Goal: Task Accomplishment & Management: Manage account settings

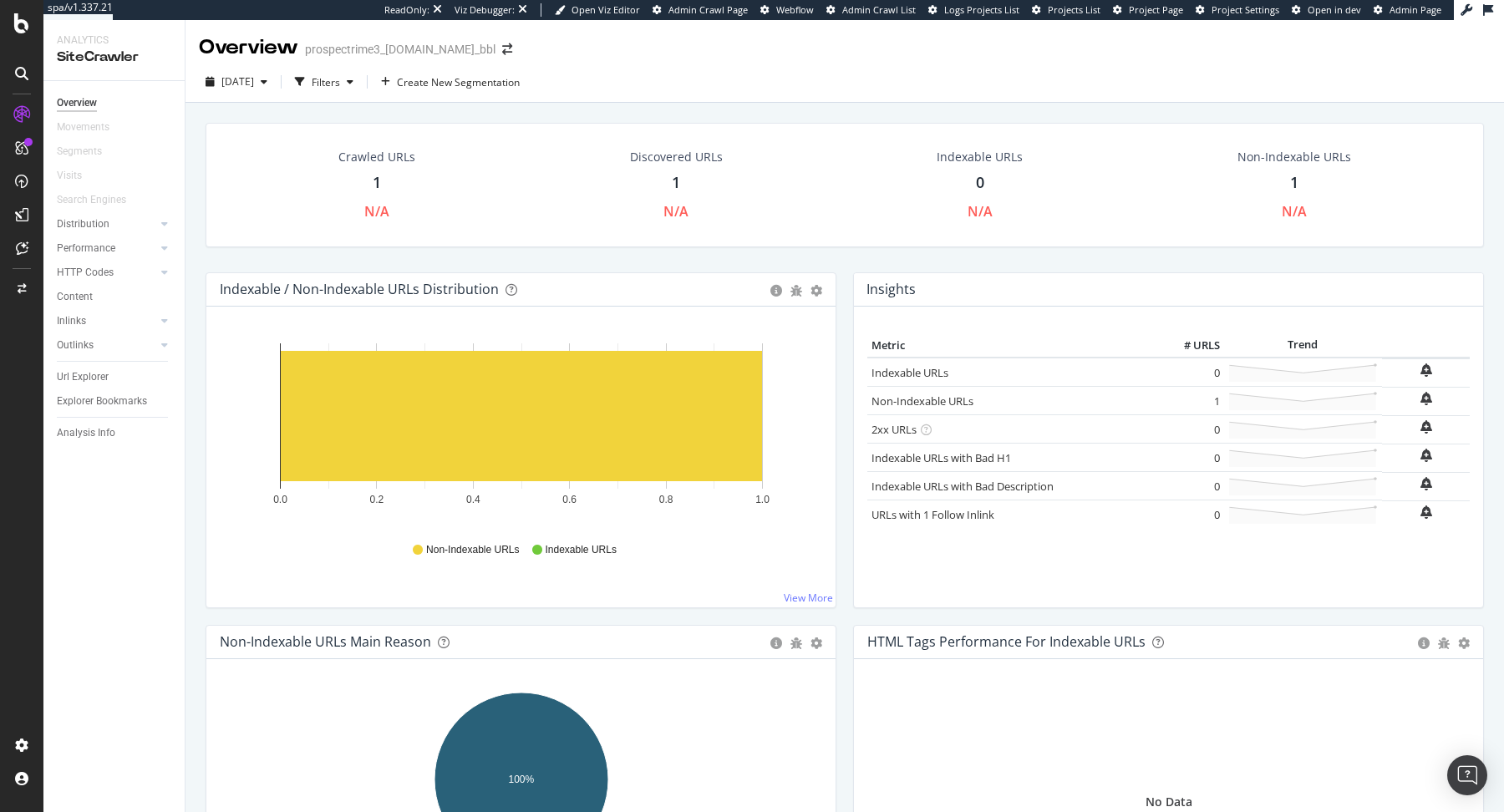
click at [20, 32] on icon at bounding box center [22, 23] width 15 height 20
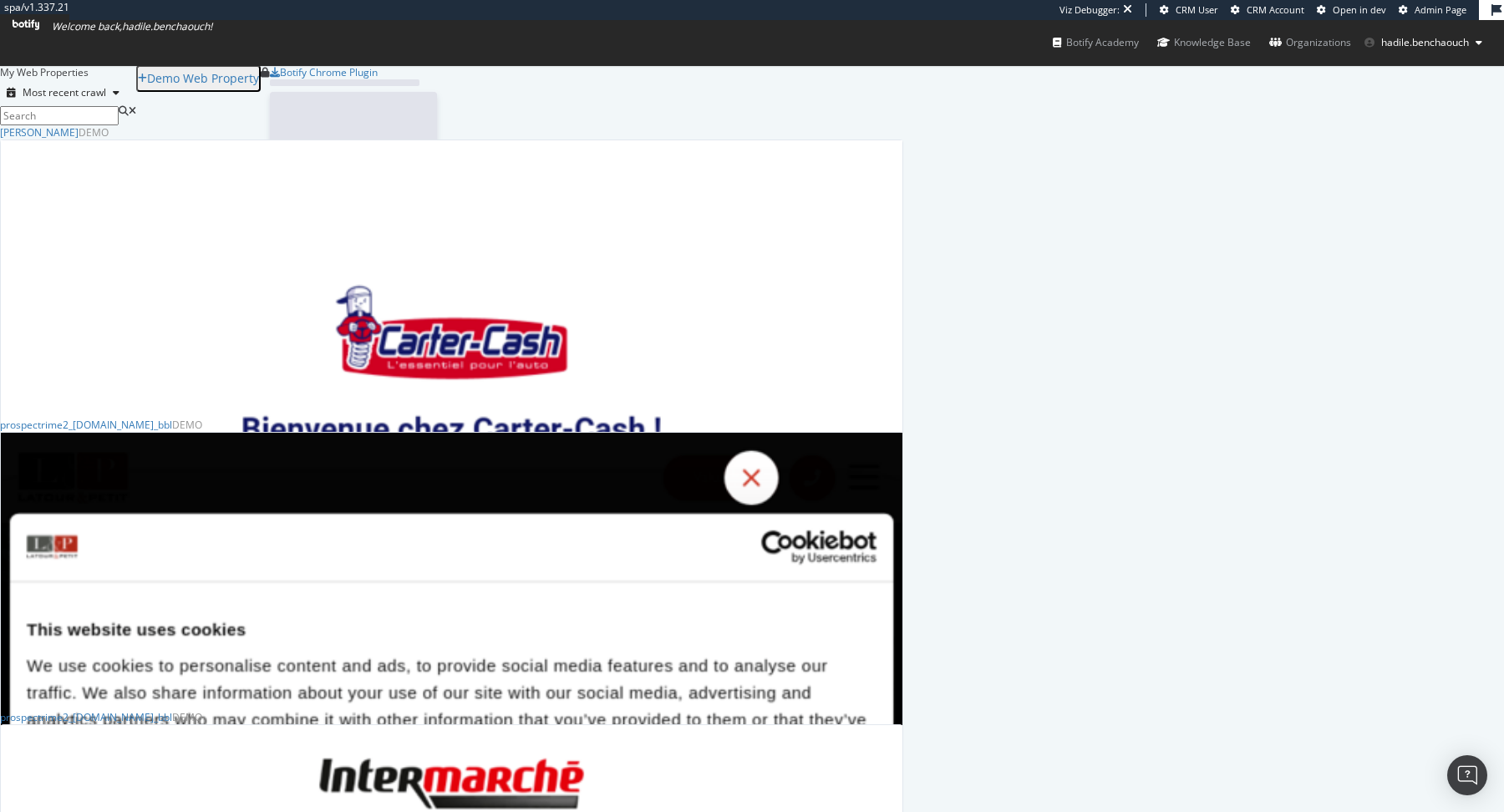
scroll to position [812, 1504]
click at [1411, 9] on link "Admin Page" at bounding box center [1433, 10] width 67 height 13
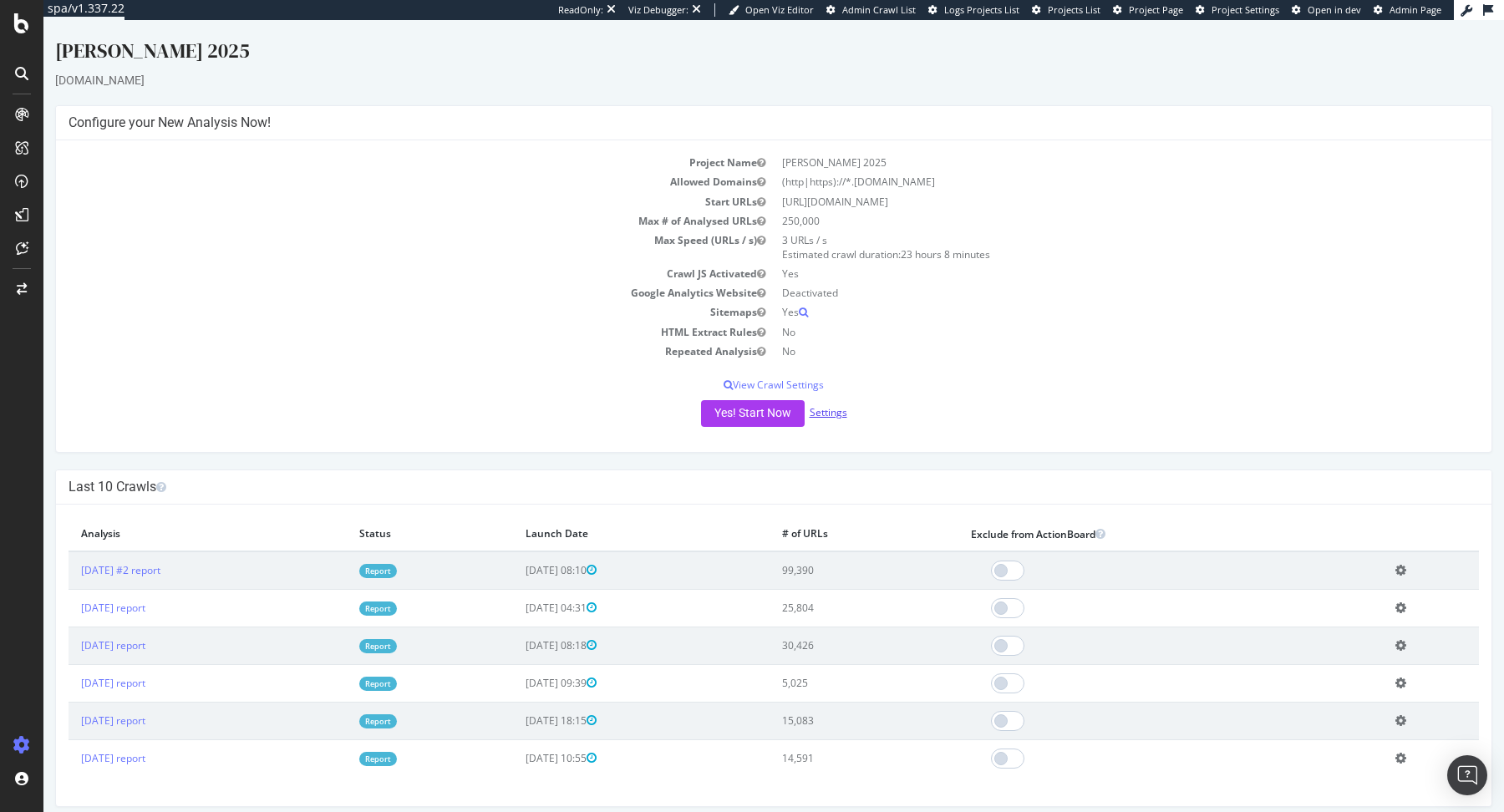
click at [829, 415] on link "Settings" at bounding box center [828, 412] width 38 height 14
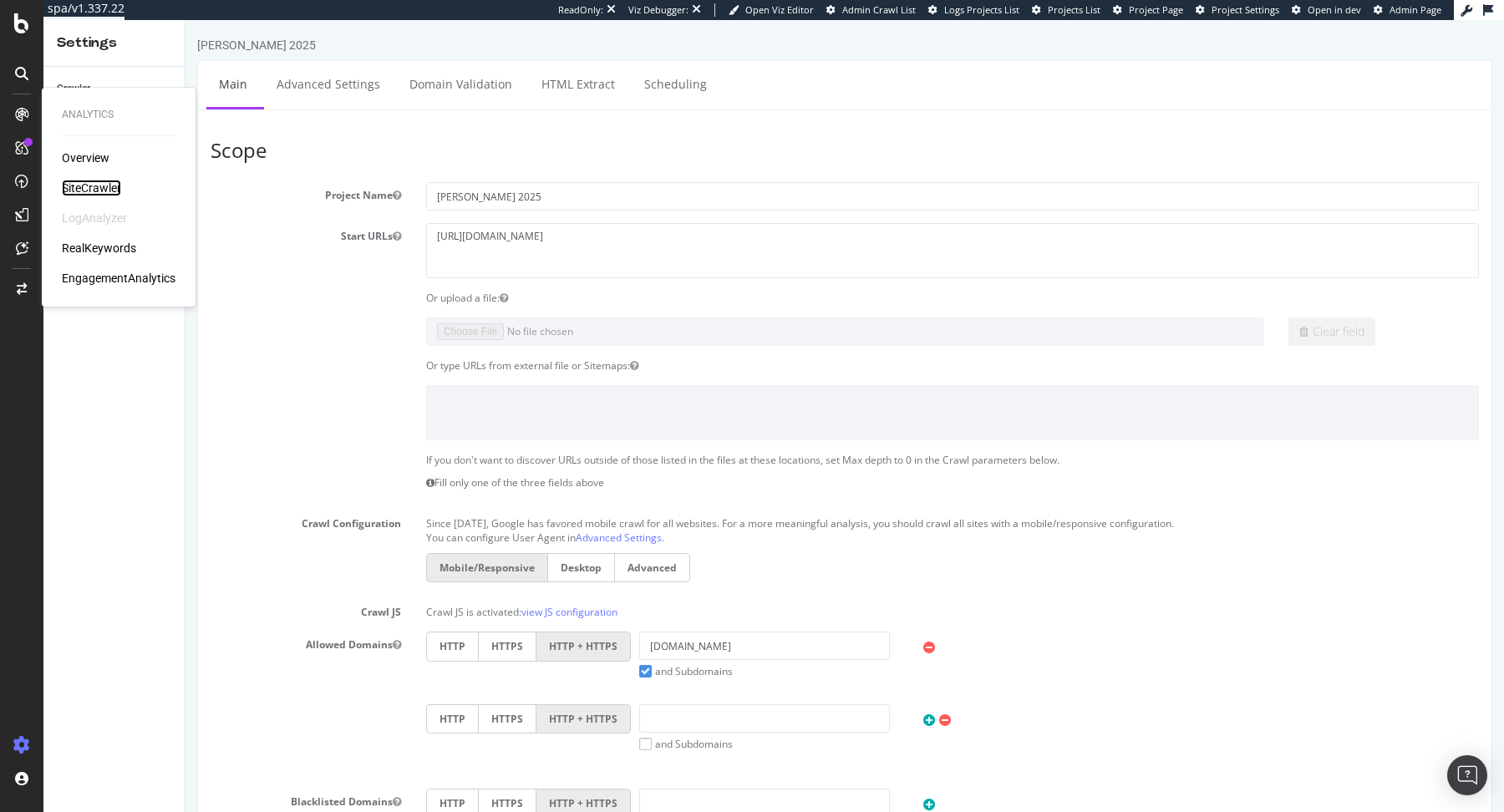
click at [79, 183] on div "SiteCrawler" at bounding box center [92, 187] width 60 height 16
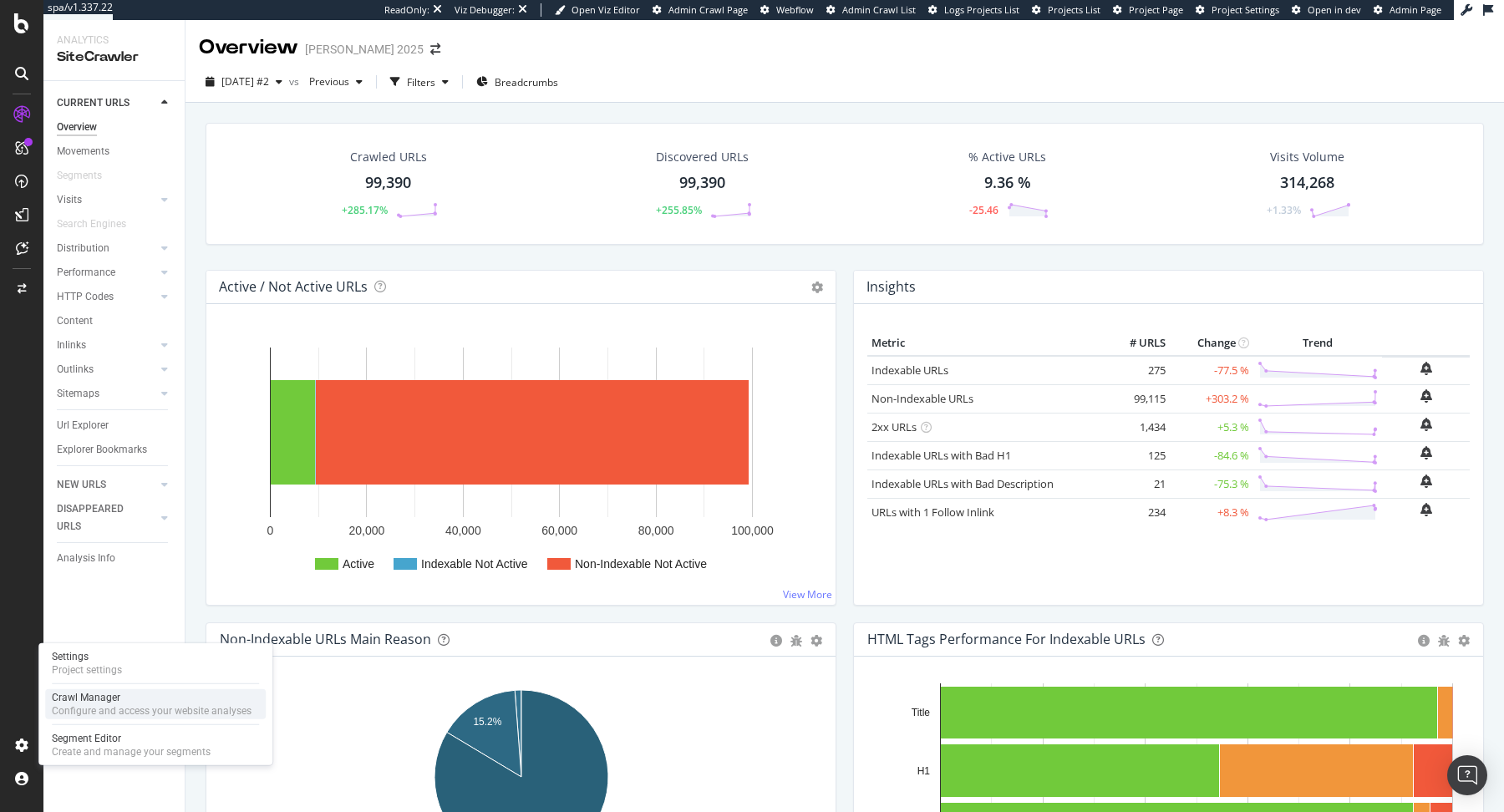
click at [74, 709] on div "Configure and access your website analyses" at bounding box center [151, 711] width 199 height 13
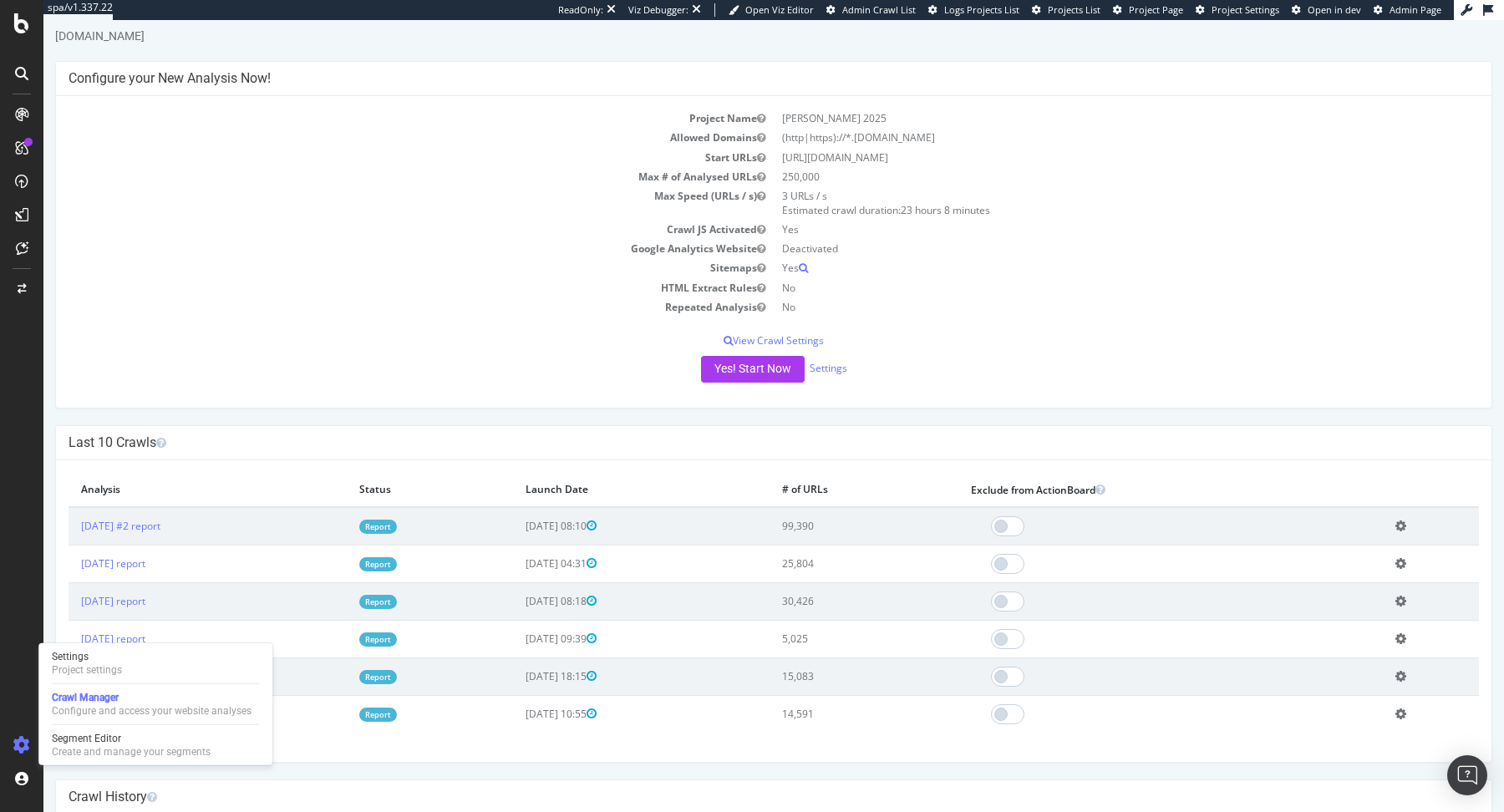
scroll to position [66, 0]
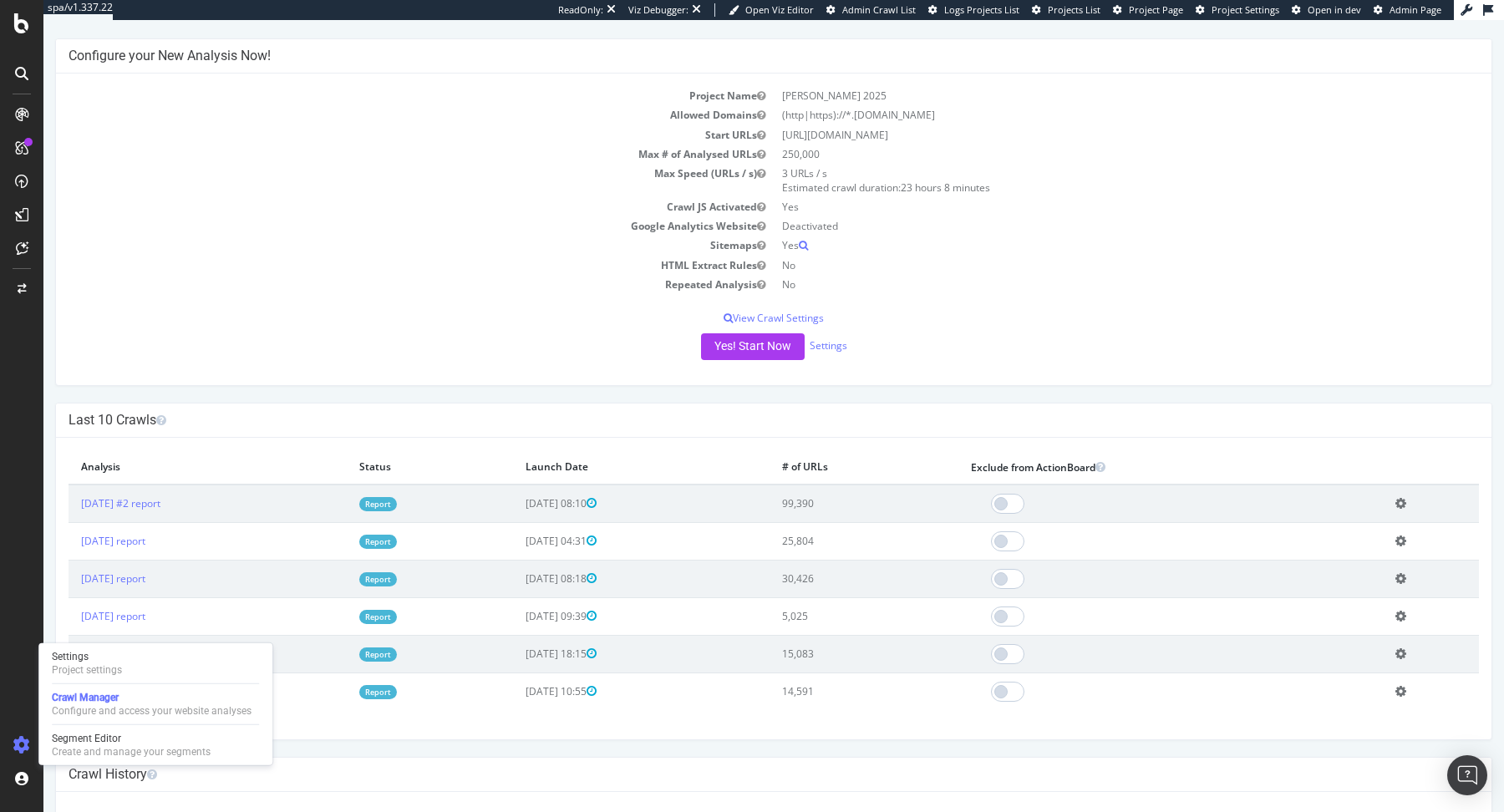
click at [397, 537] on link "Report" at bounding box center [378, 541] width 38 height 14
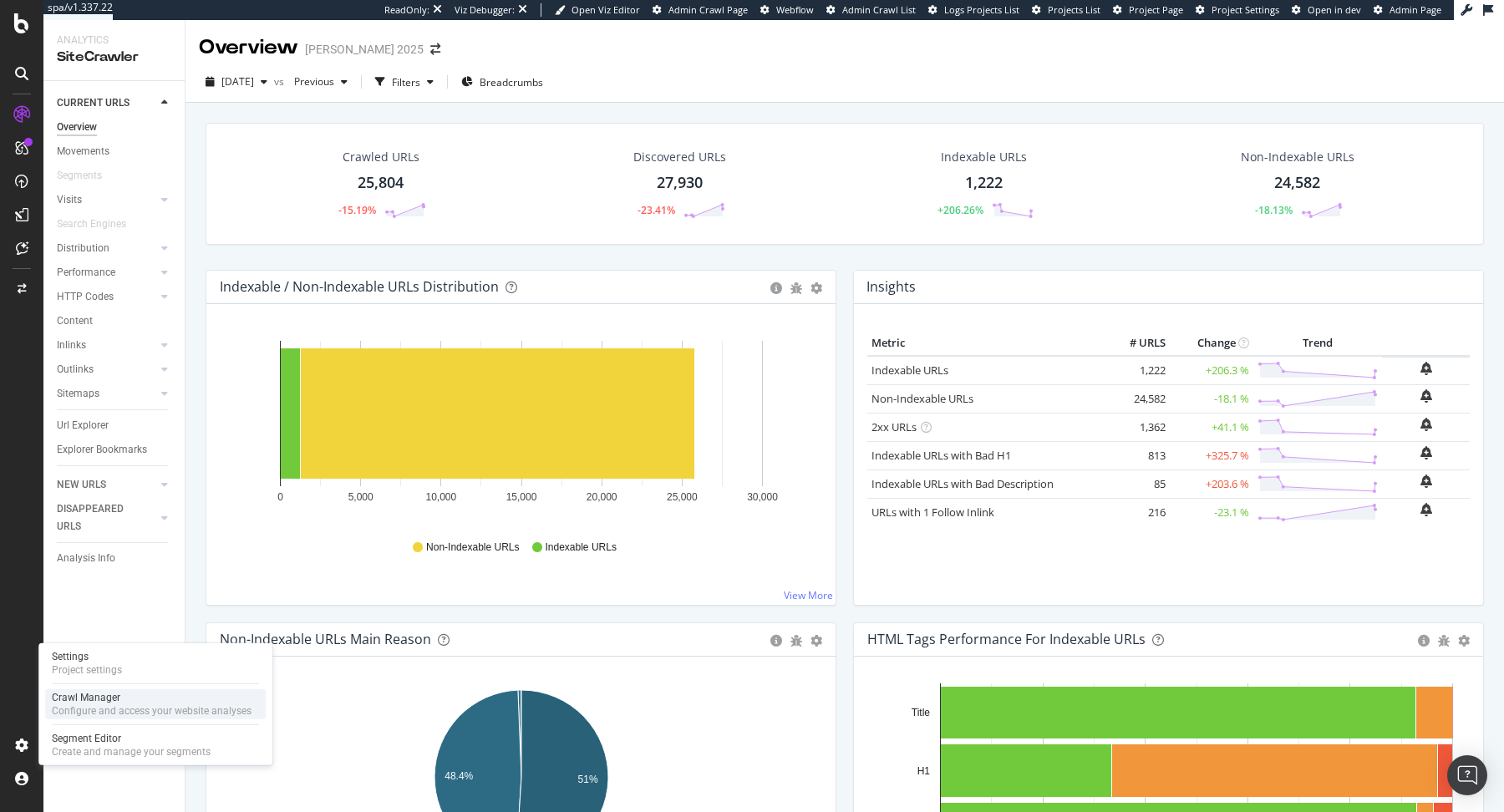
click at [94, 713] on div "Configure and access your website analyses" at bounding box center [151, 711] width 199 height 13
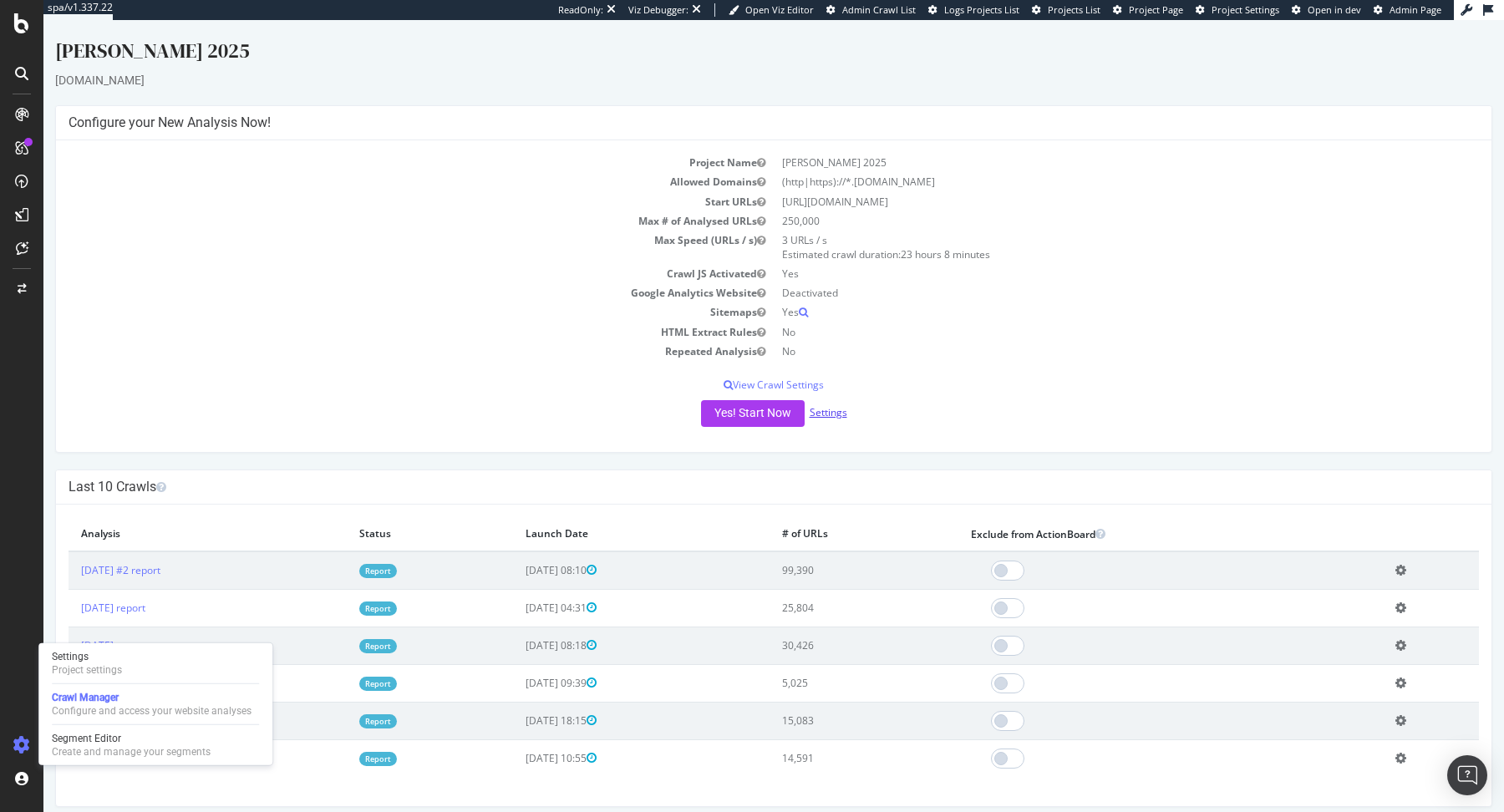
click at [815, 410] on link "Settings" at bounding box center [828, 412] width 38 height 14
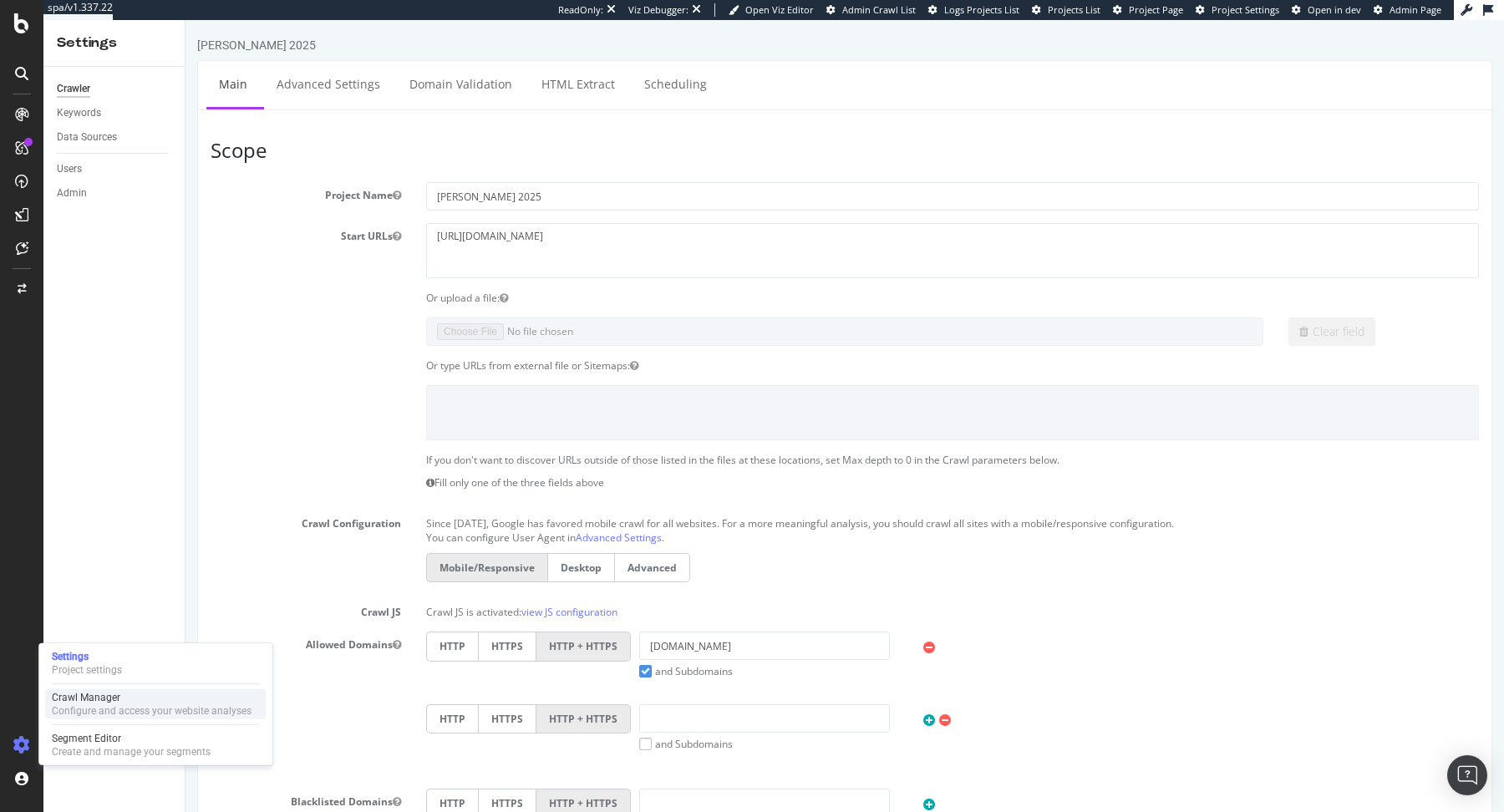
click at [94, 706] on div "Configure and access your website analyses" at bounding box center [151, 711] width 199 height 13
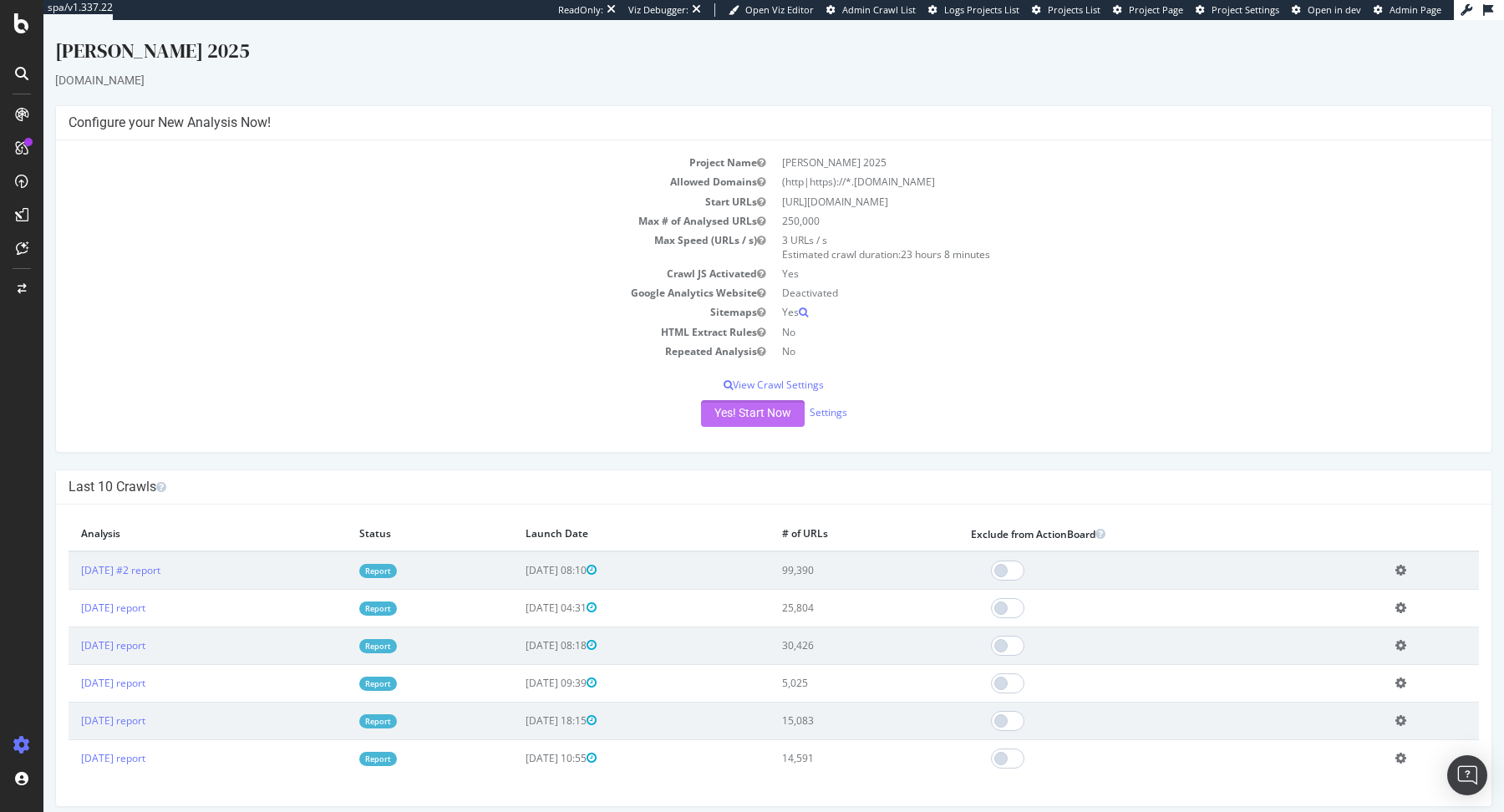
click at [750, 412] on button "Yes! Start Now" at bounding box center [753, 413] width 104 height 27
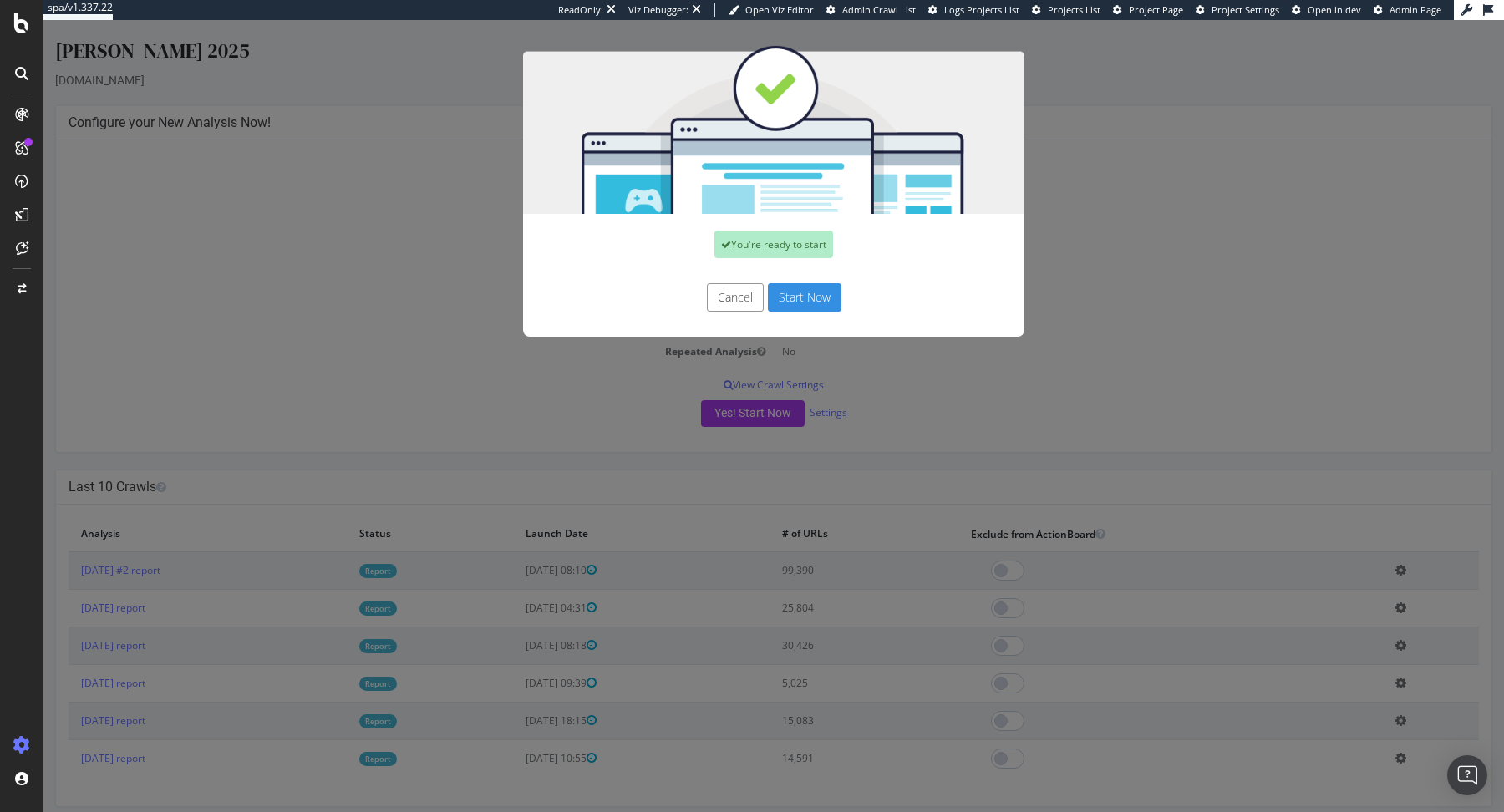
click at [797, 290] on button "Start Now" at bounding box center [805, 297] width 73 height 28
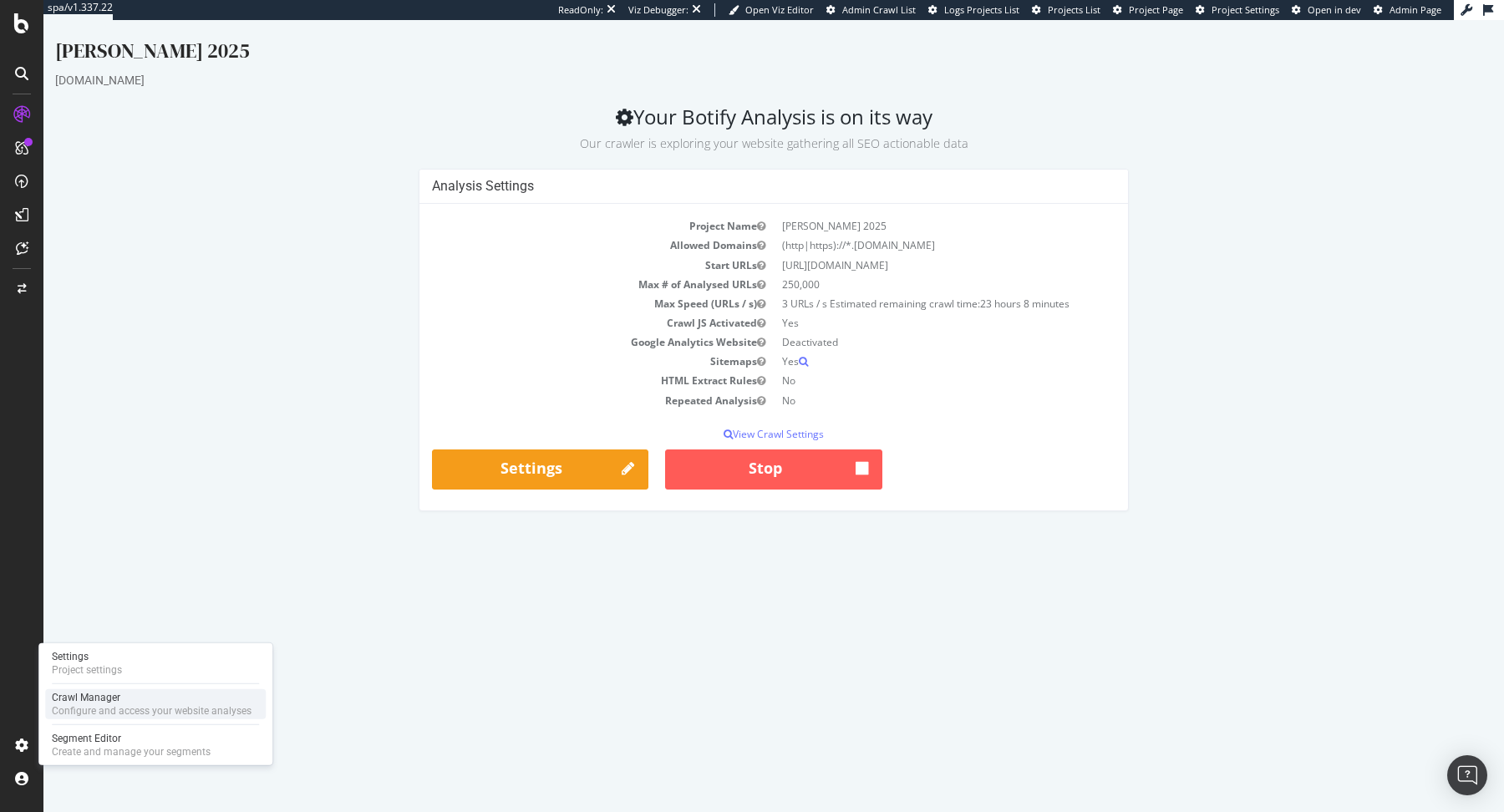
click at [80, 714] on div "Configure and access your website analyses" at bounding box center [151, 711] width 199 height 13
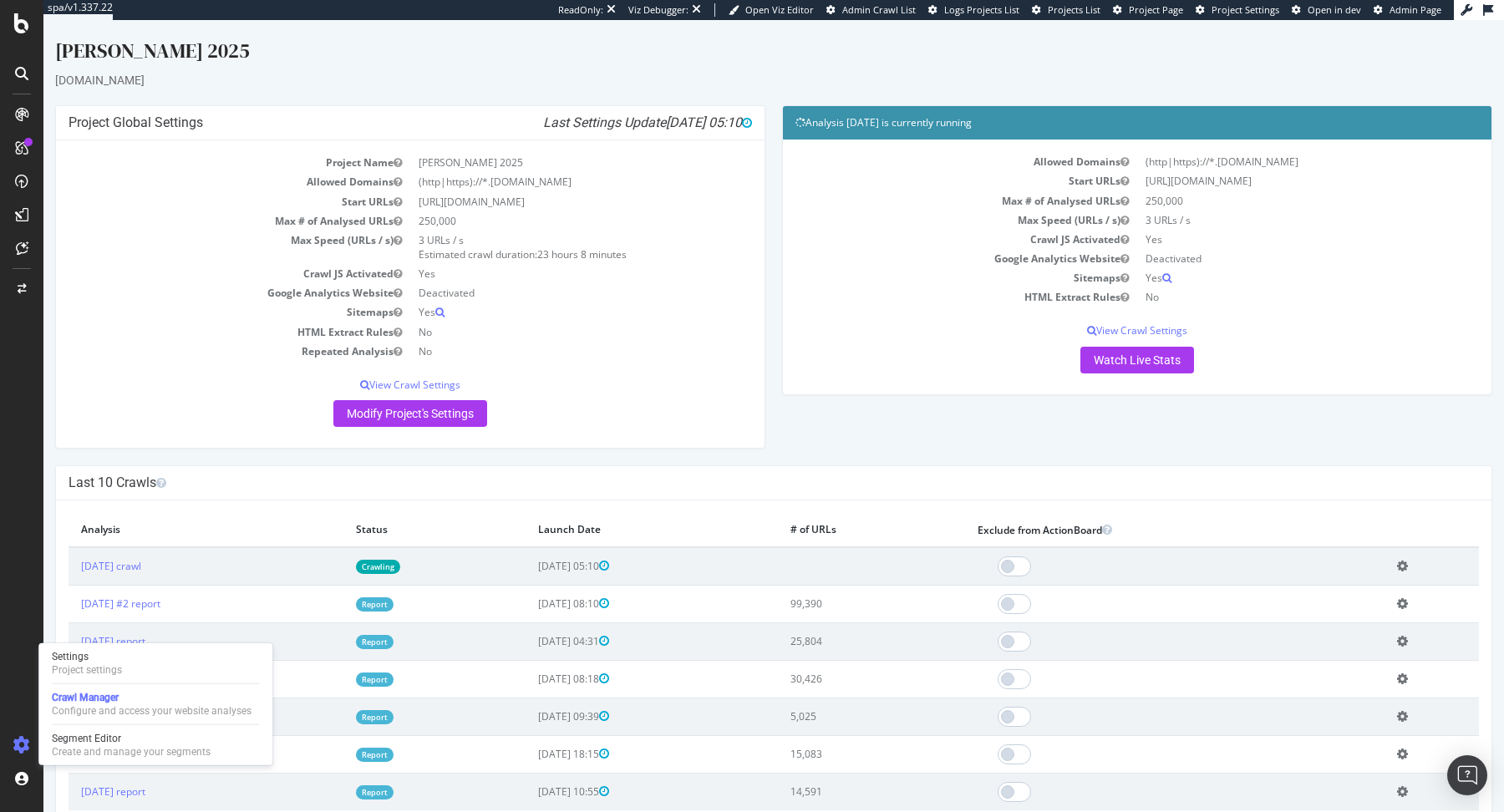
click at [394, 601] on link "Report" at bounding box center [374, 604] width 38 height 14
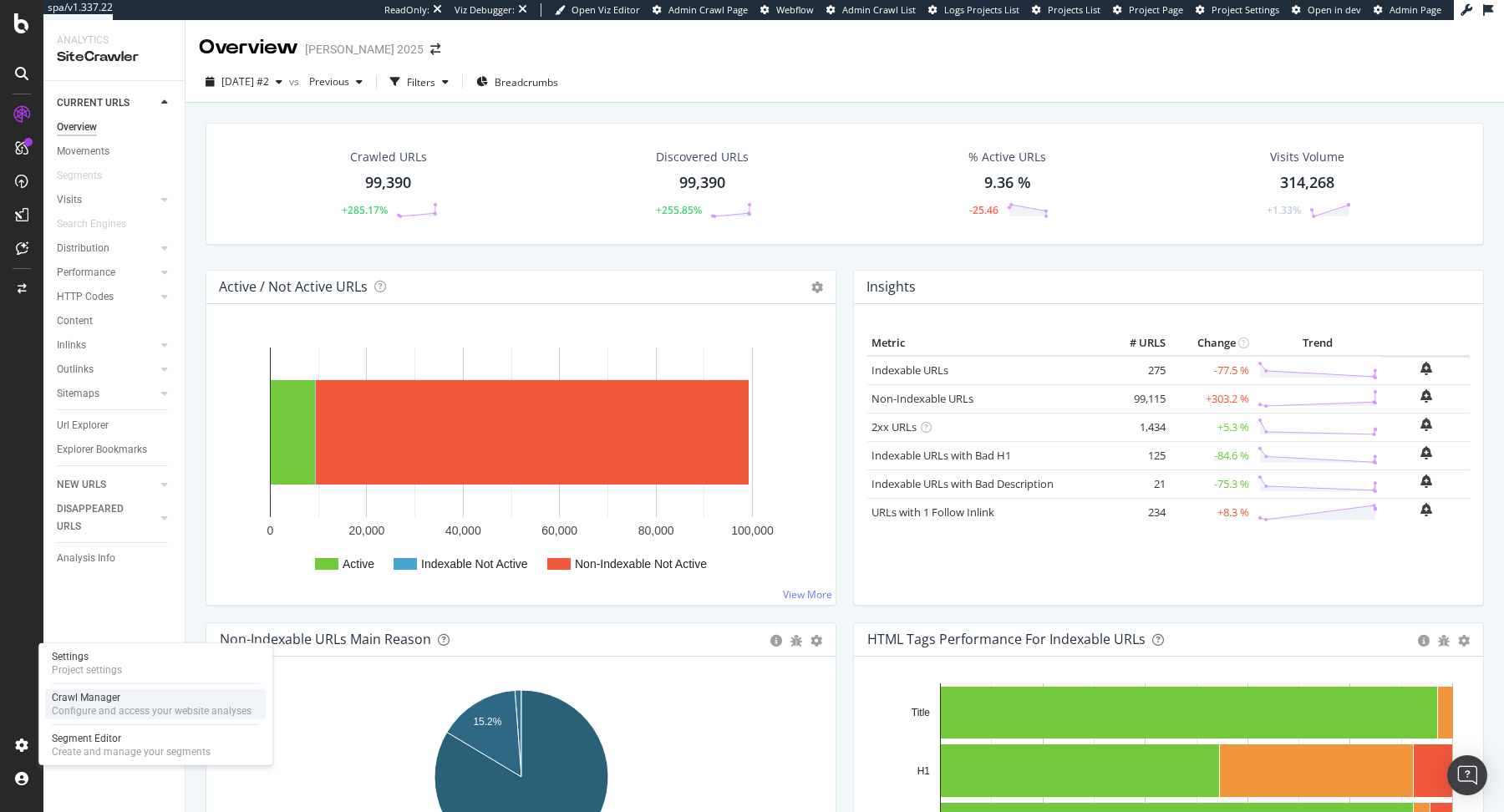
click at [92, 695] on div "Crawl Manager" at bounding box center [151, 697] width 199 height 13
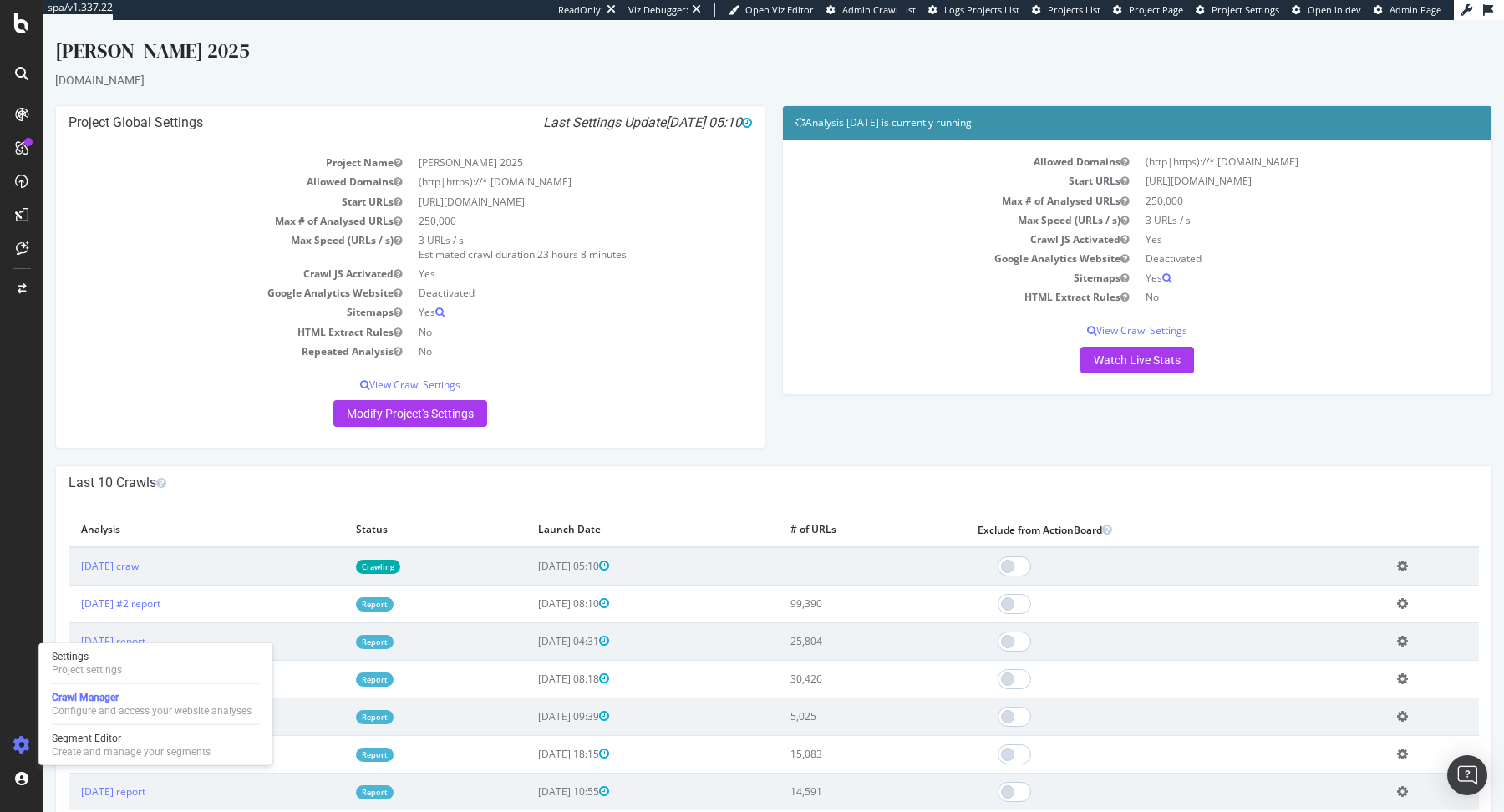
click at [394, 608] on link "Report" at bounding box center [374, 604] width 38 height 14
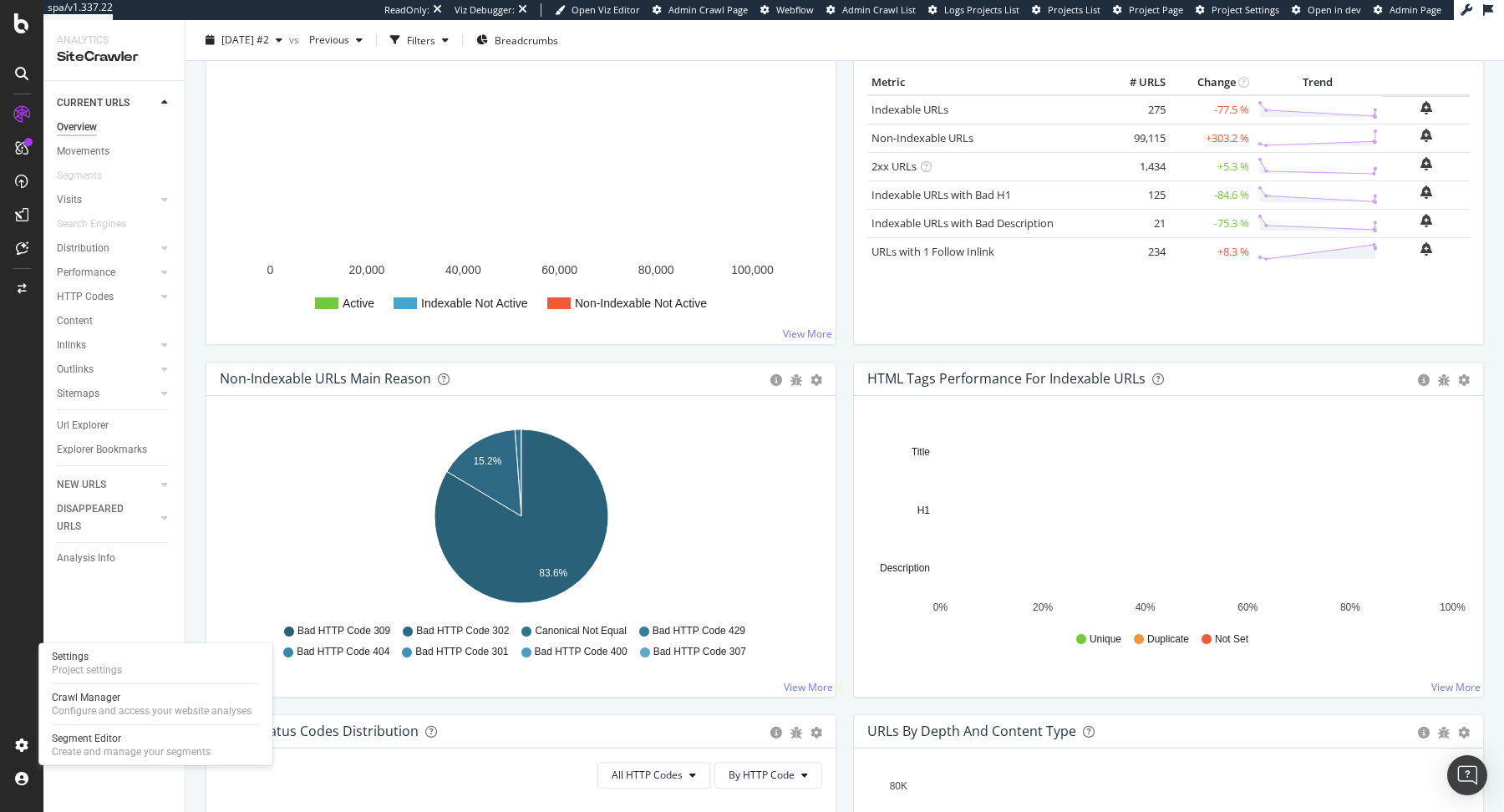
scroll to position [316, 0]
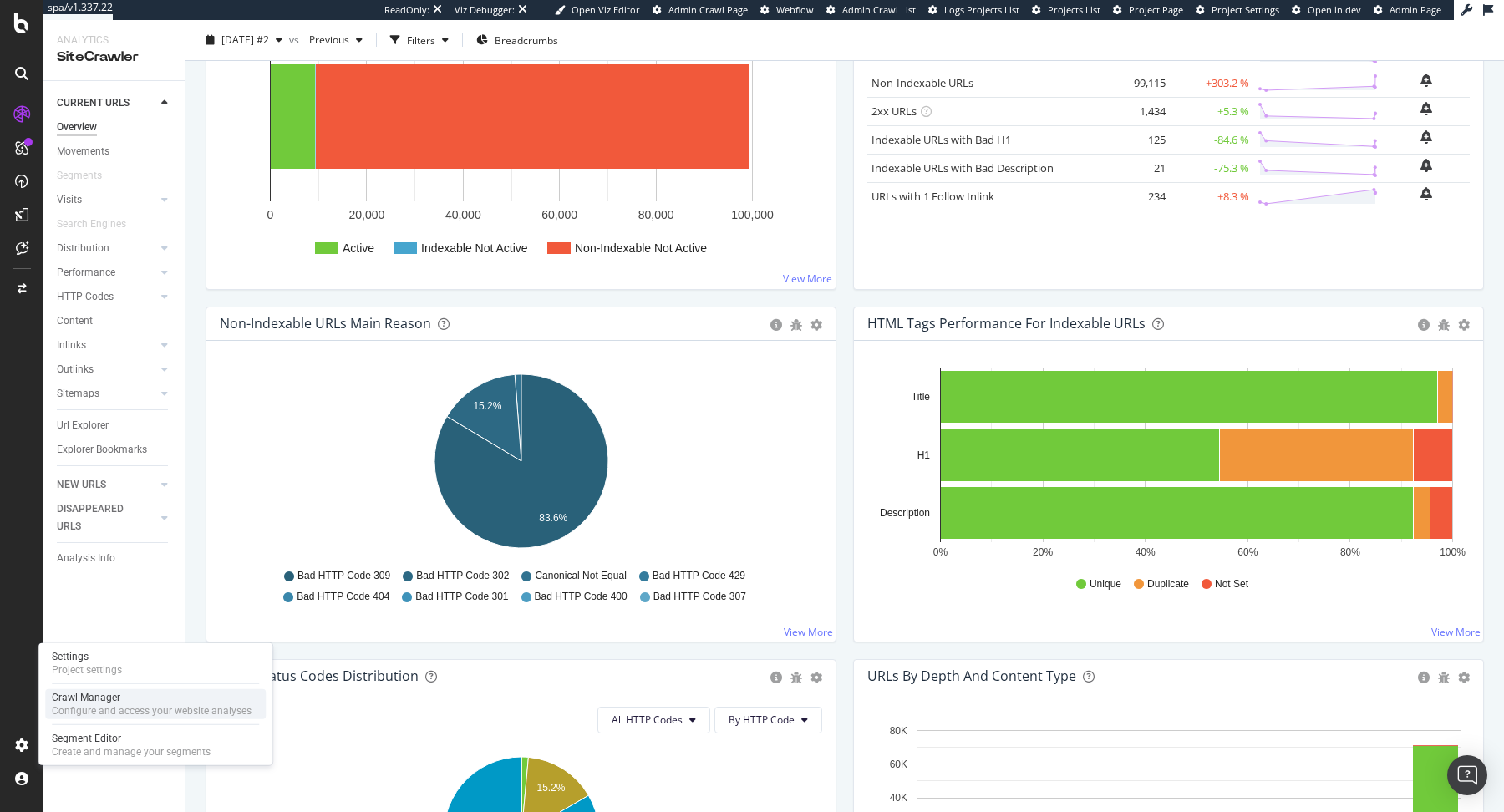
click at [68, 715] on div "Configure and access your website analyses" at bounding box center [151, 711] width 199 height 13
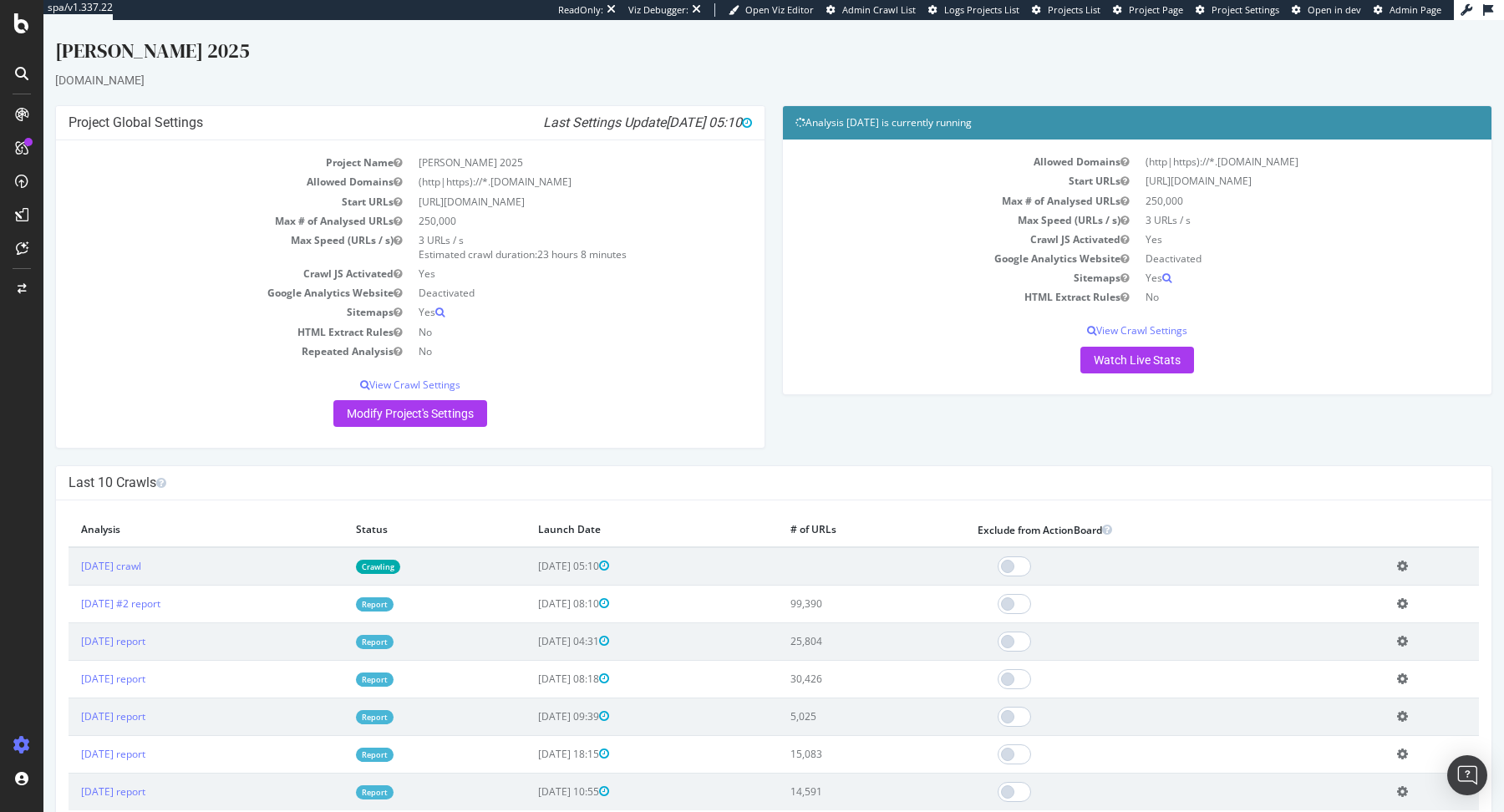
scroll to position [16, 0]
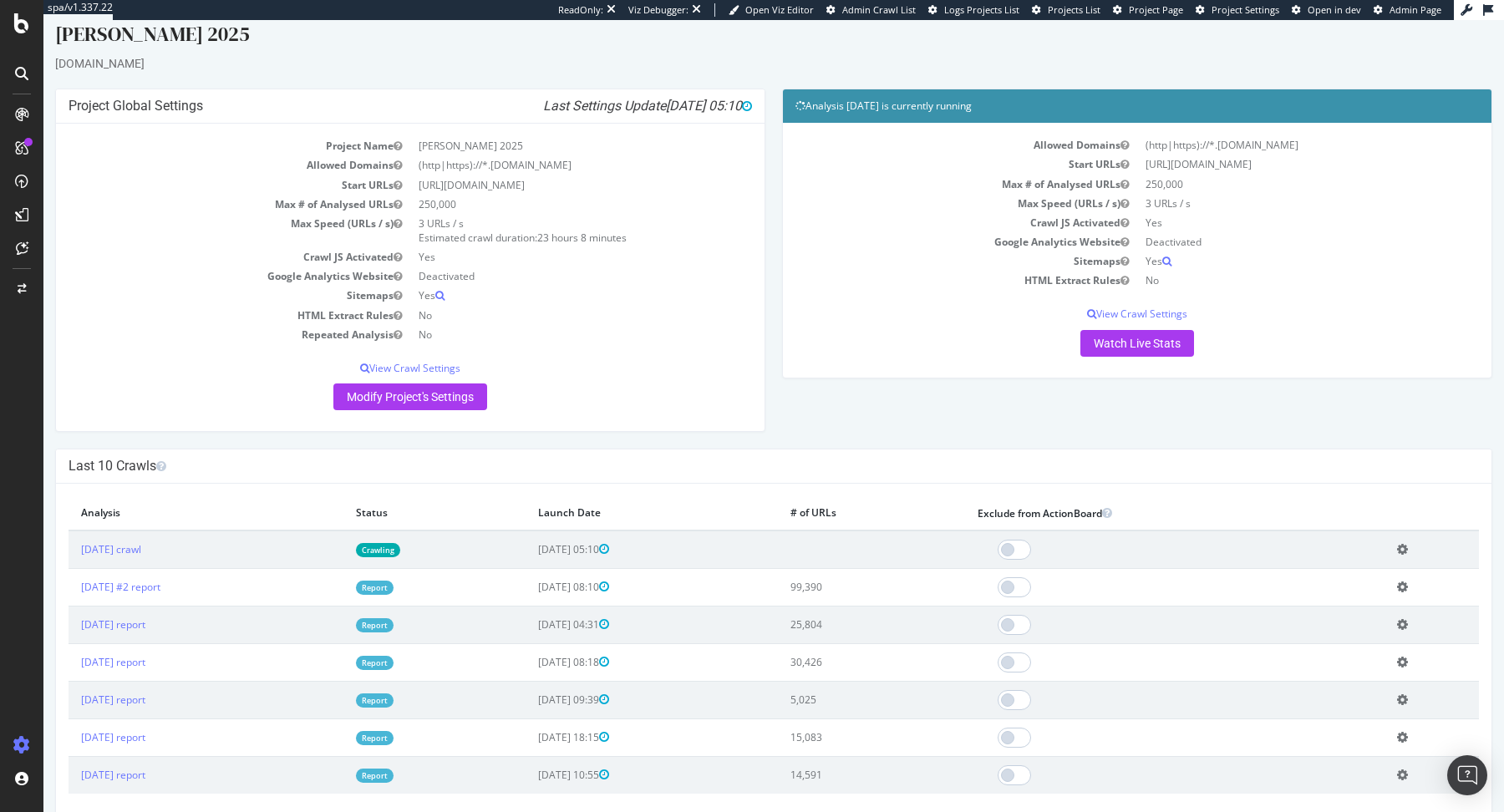
click at [394, 628] on link "Report" at bounding box center [374, 625] width 38 height 14
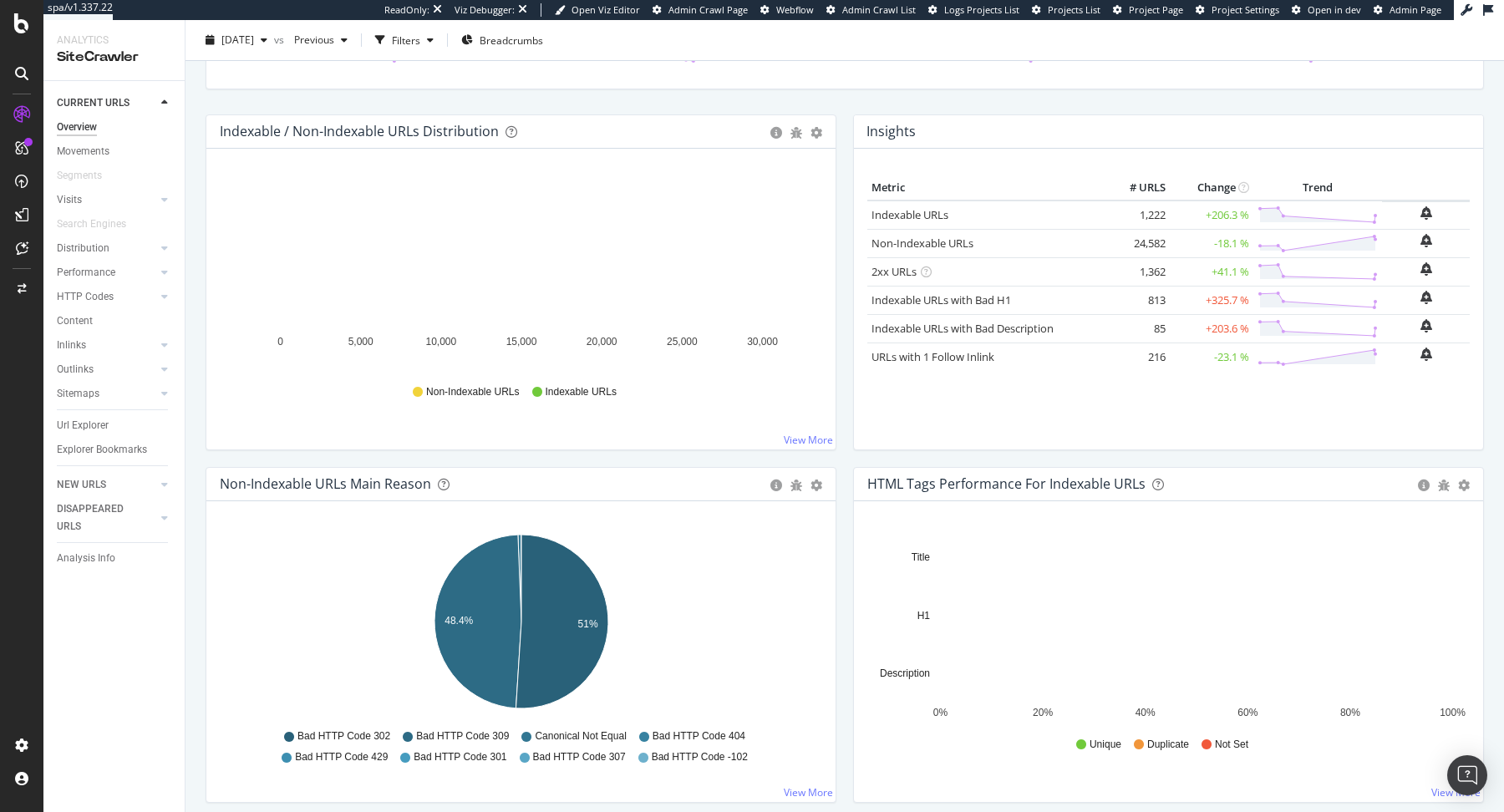
scroll to position [197, 0]
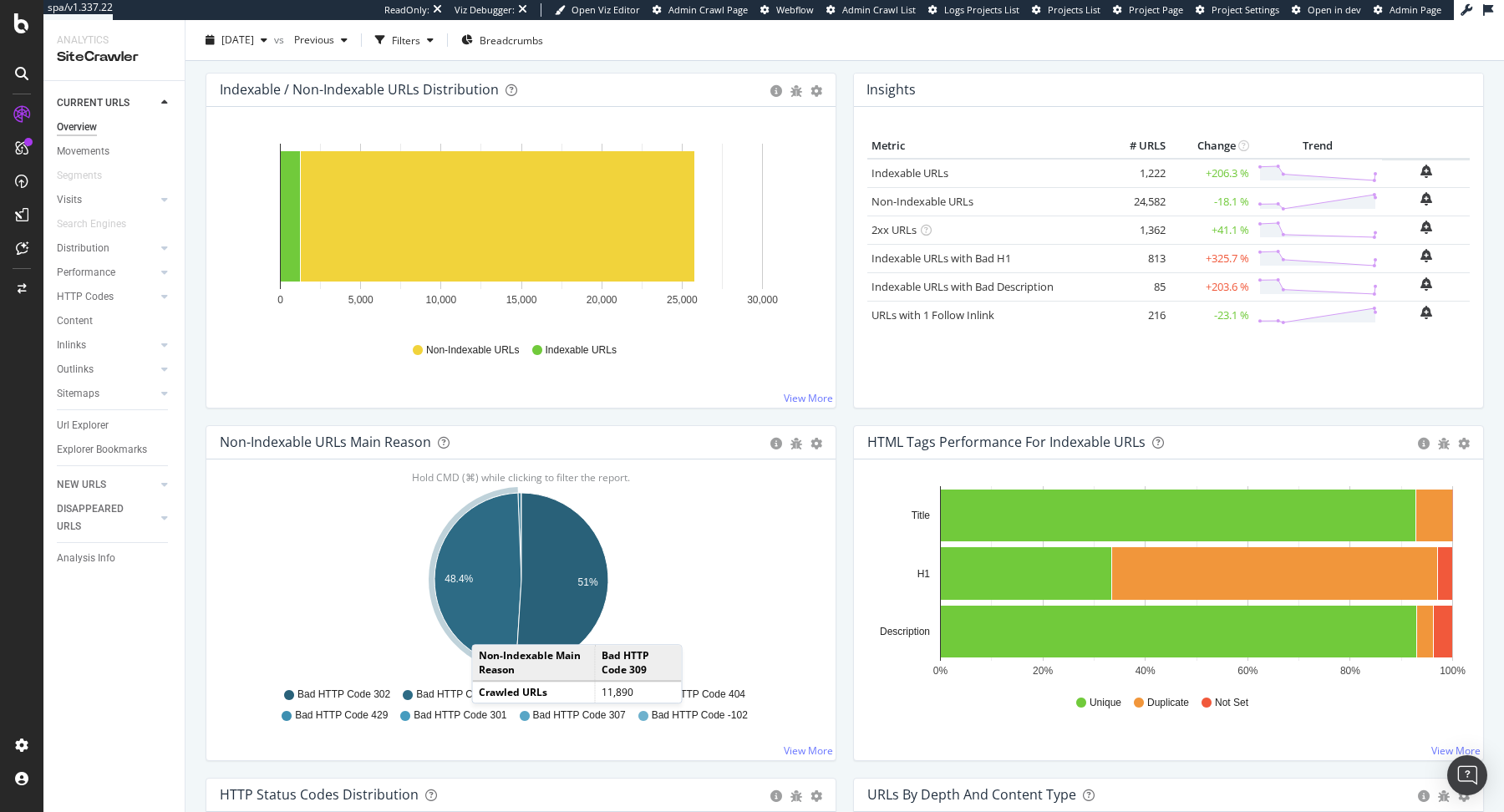
click at [488, 626] on icon "A chart." at bounding box center [478, 580] width 87 height 173
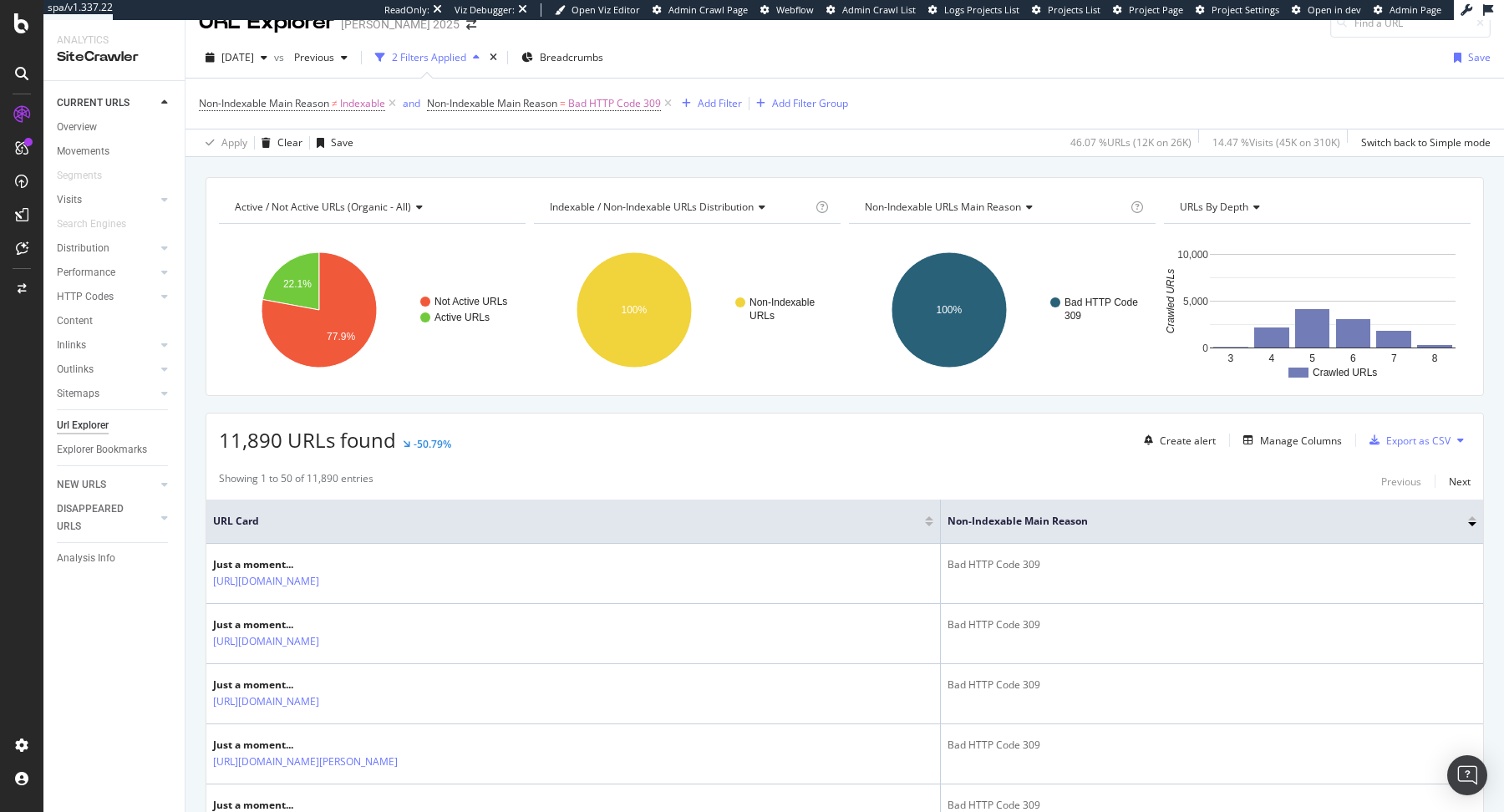
scroll to position [26, 0]
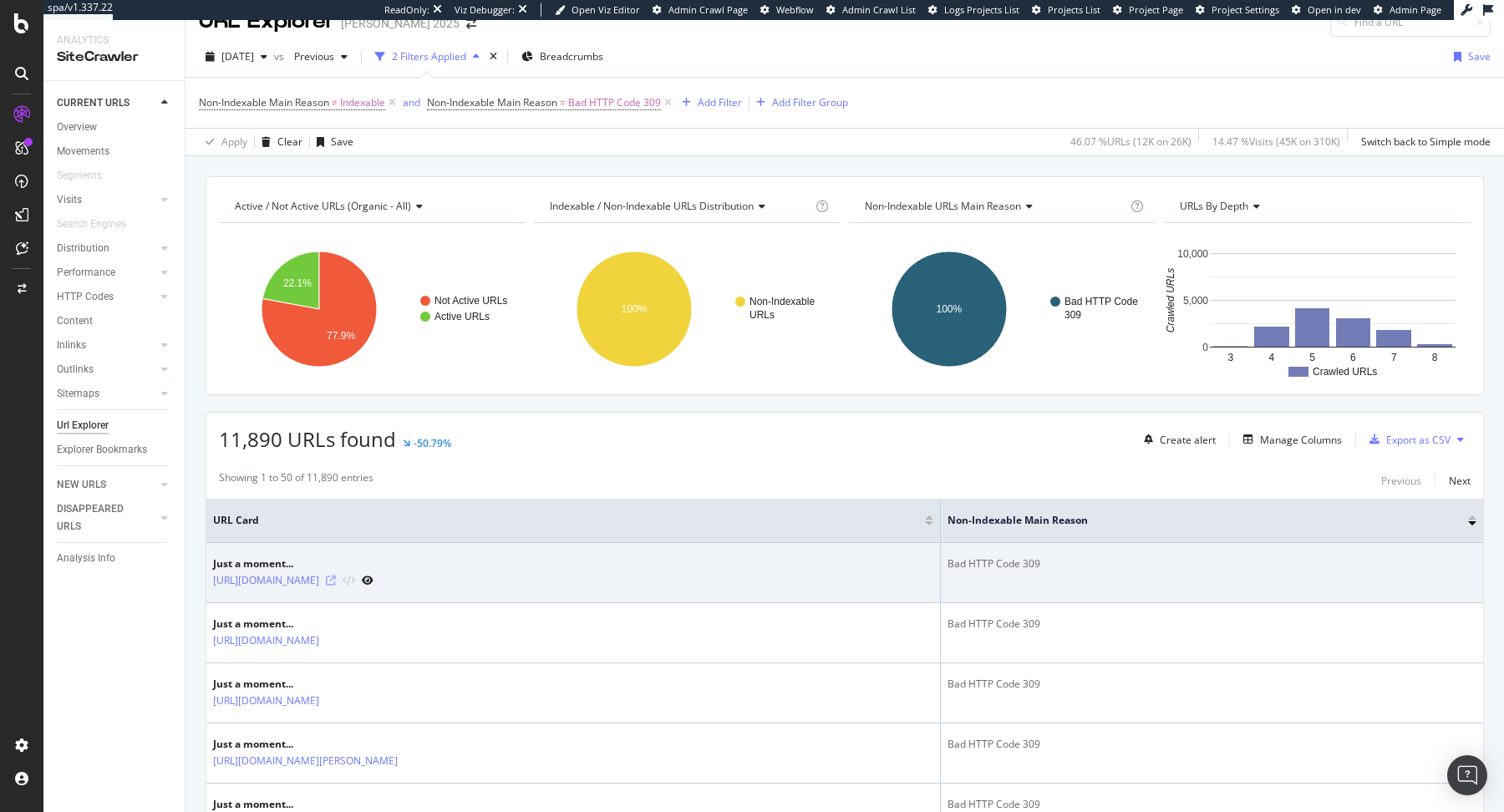
click at [336, 576] on icon at bounding box center [330, 581] width 10 height 10
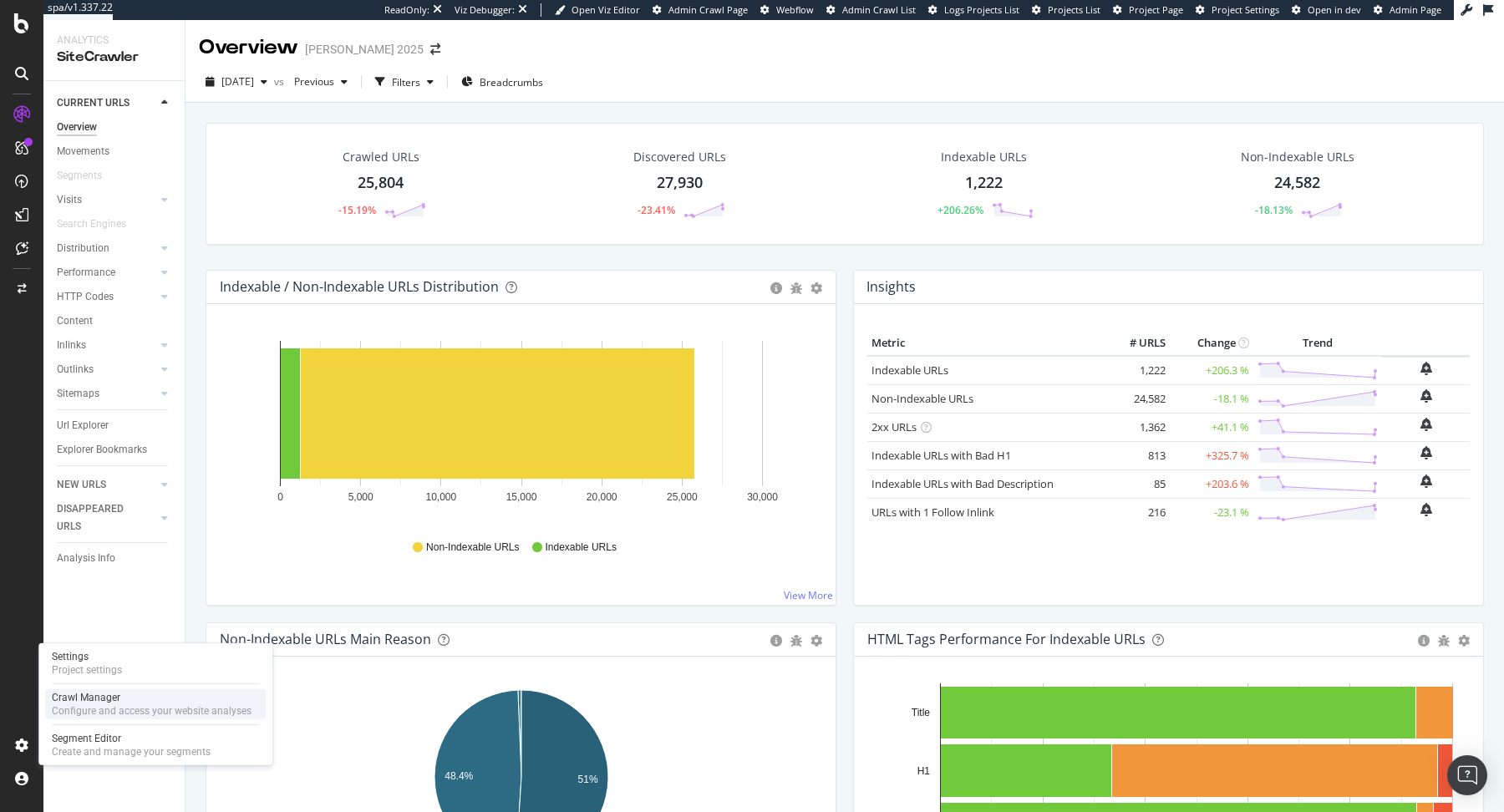
click at [78, 713] on div "Configure and access your website analyses" at bounding box center [151, 711] width 199 height 13
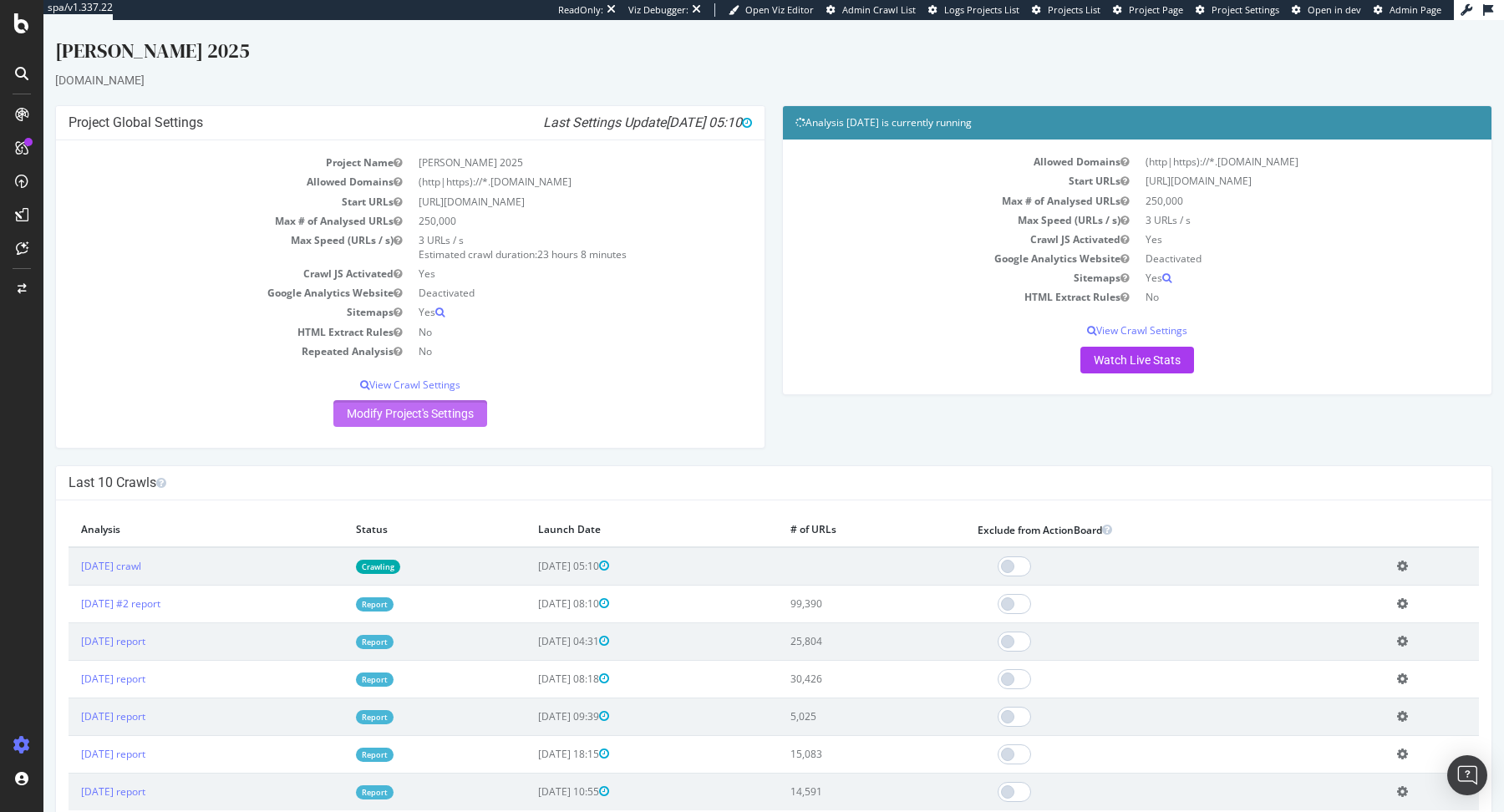
click at [425, 412] on link "Modify Project's Settings" at bounding box center [410, 413] width 154 height 27
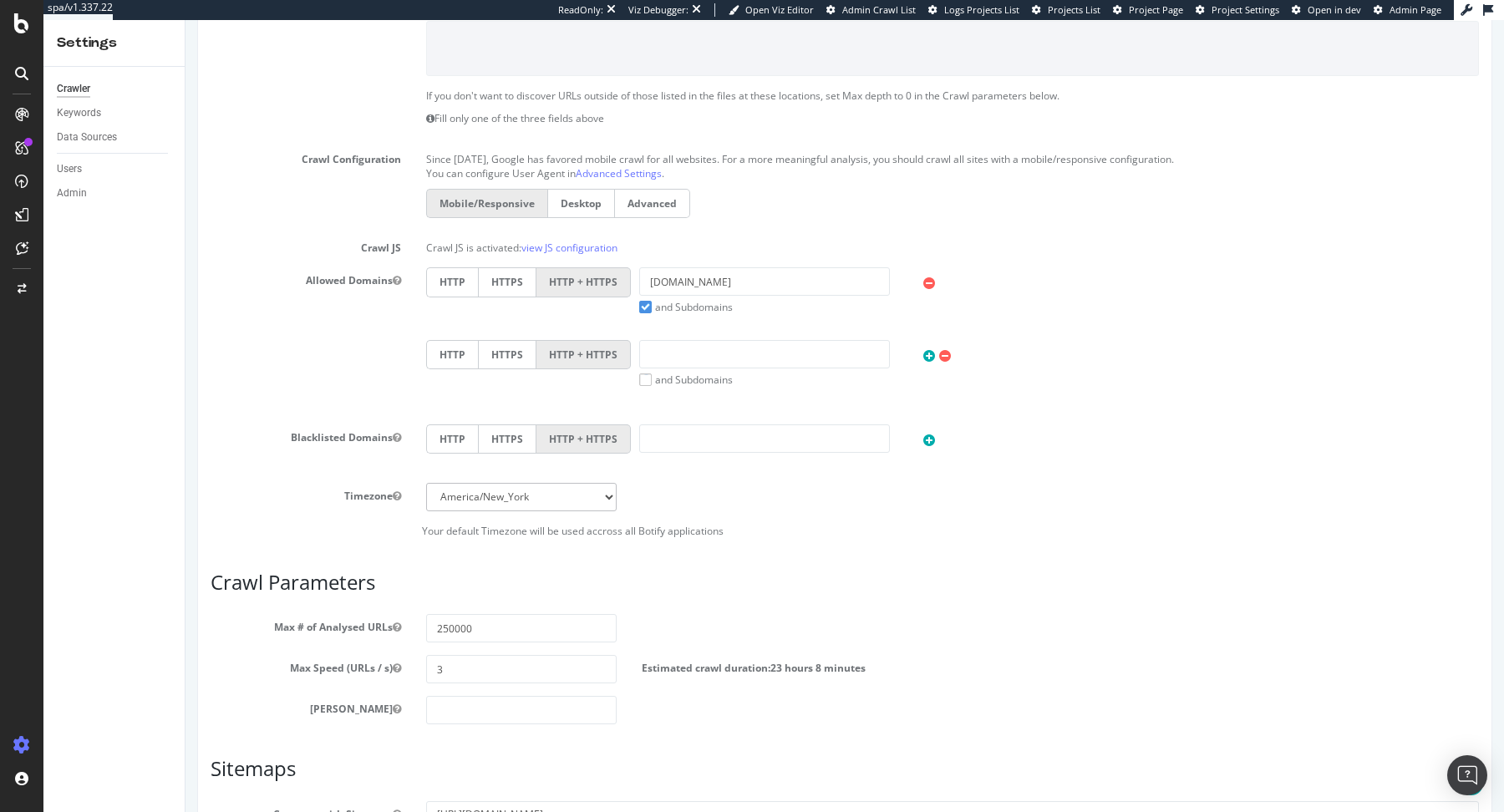
scroll to position [651, 0]
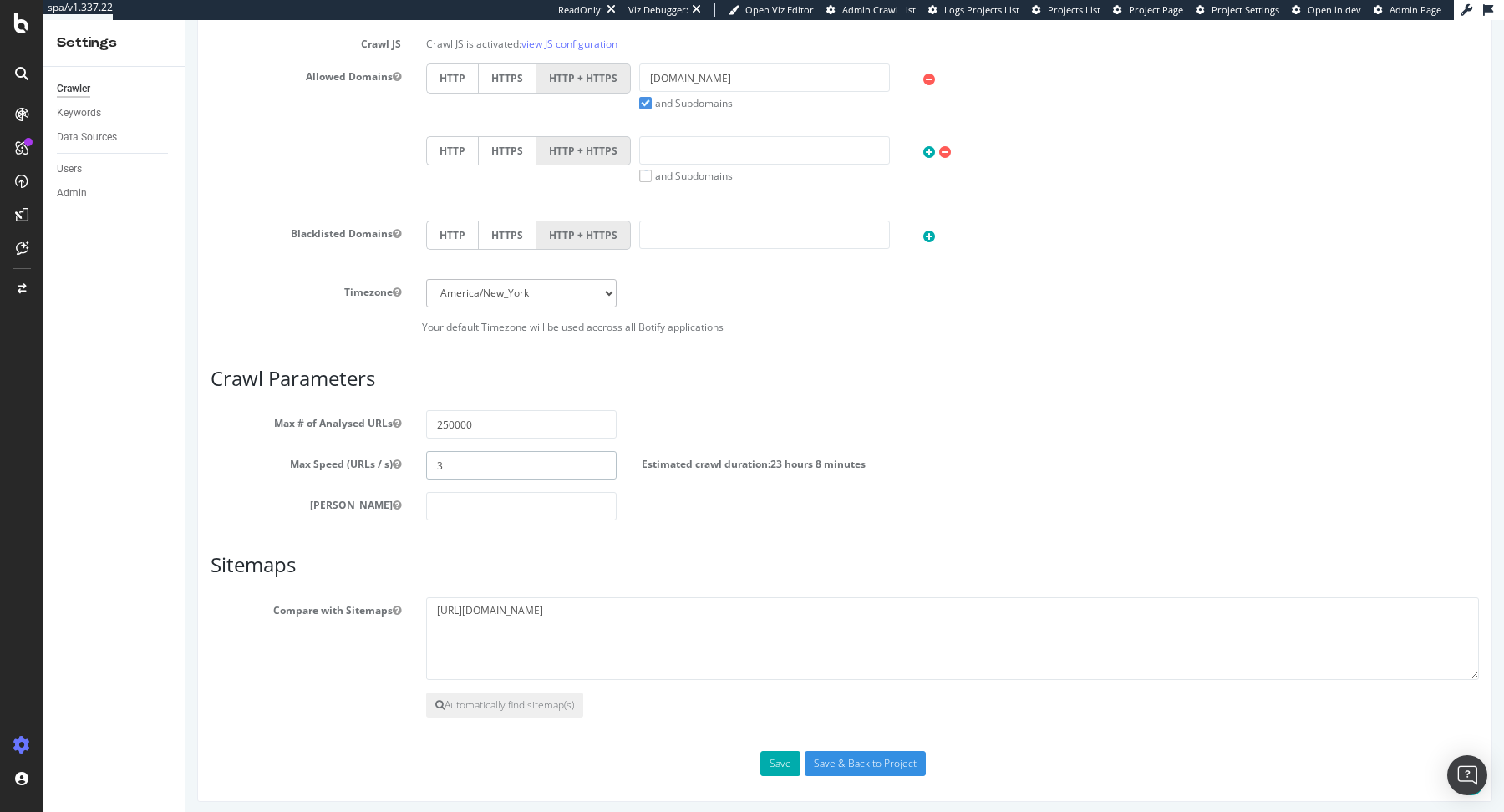
click at [515, 469] on input "3" at bounding box center [521, 464] width 191 height 28
type input "2"
click at [873, 756] on input "Save & Back to Project" at bounding box center [865, 764] width 121 height 25
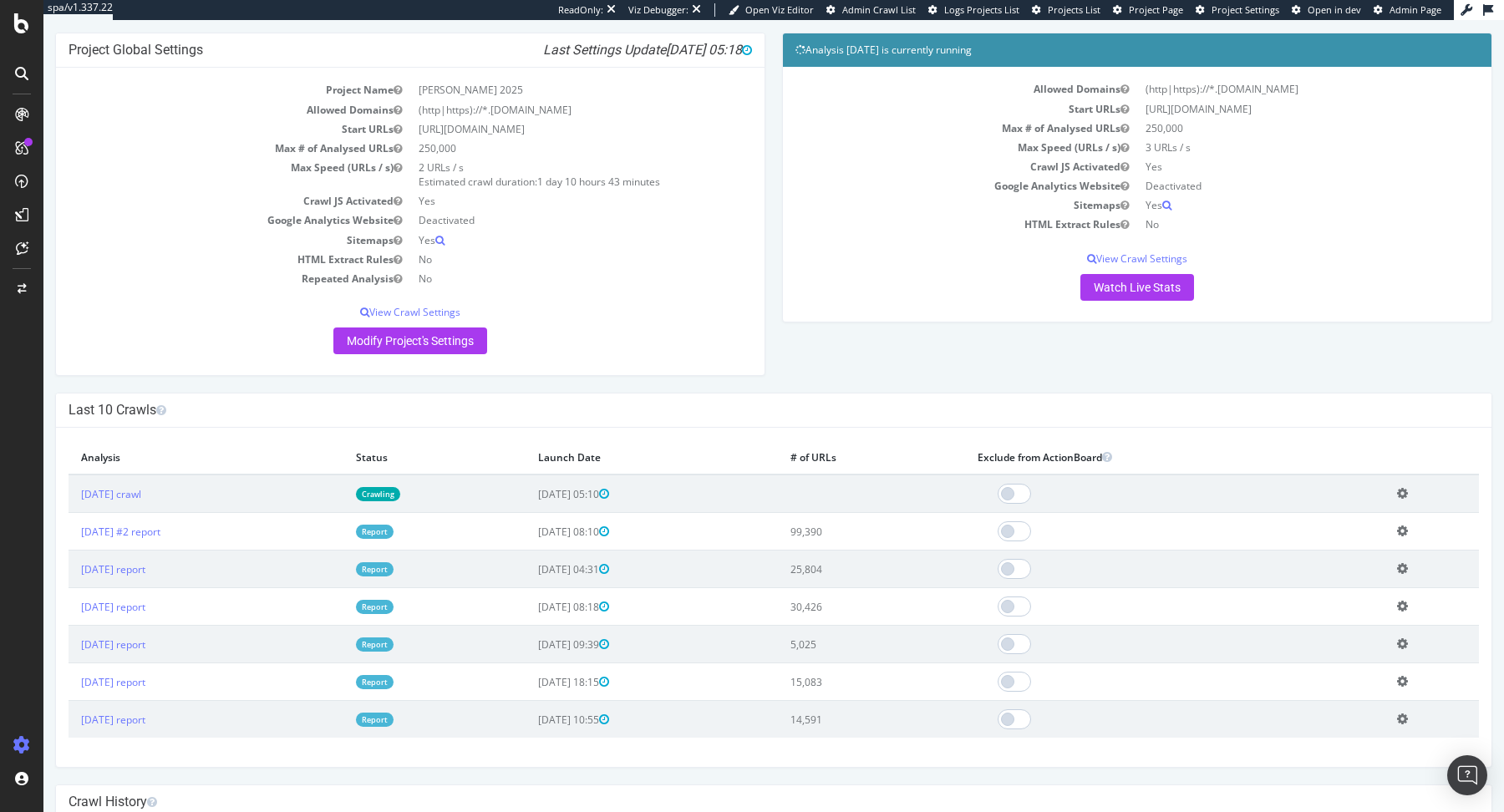
scroll to position [147, 0]
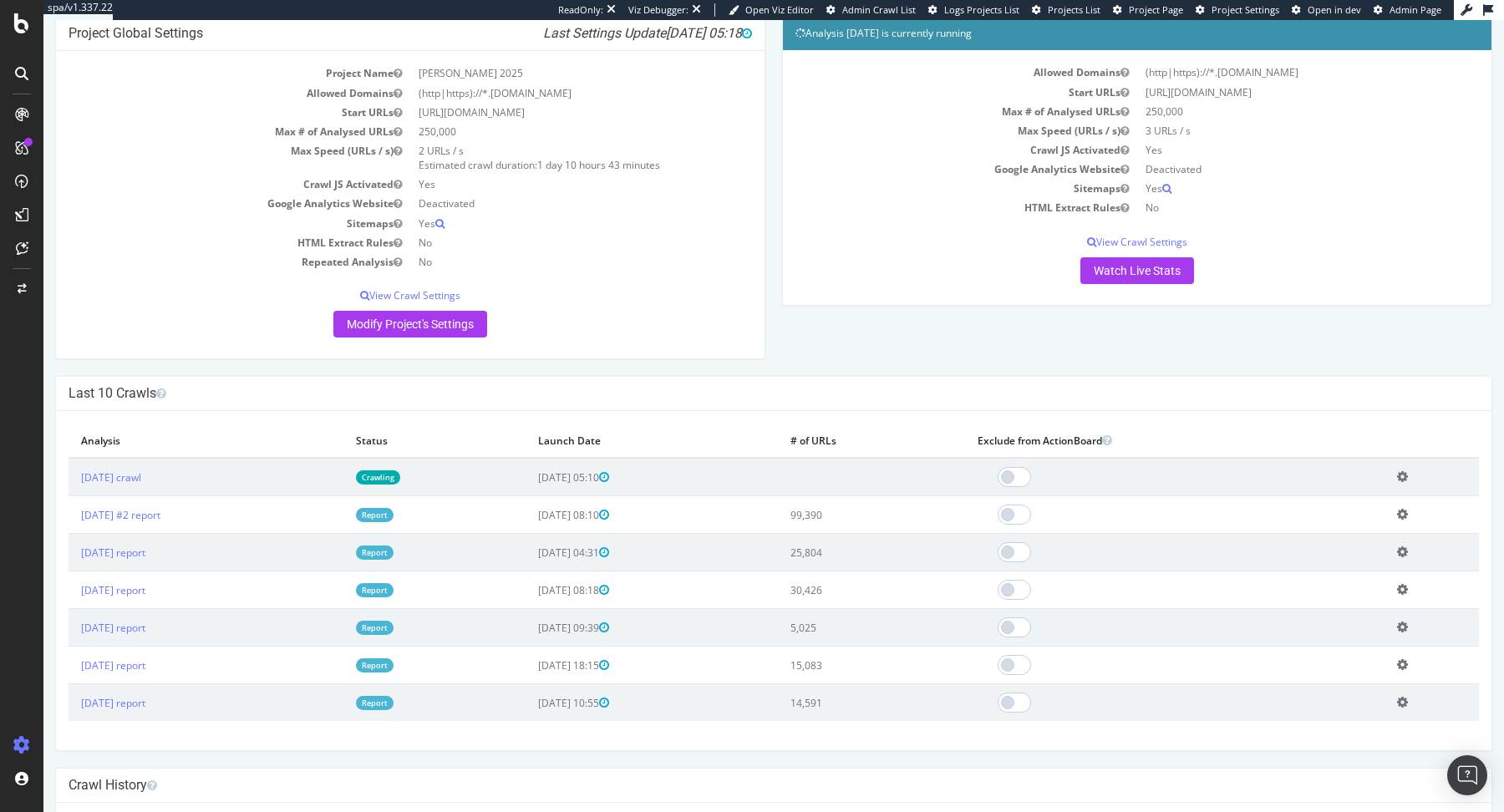
click at [394, 626] on link "Report" at bounding box center [374, 627] width 38 height 14
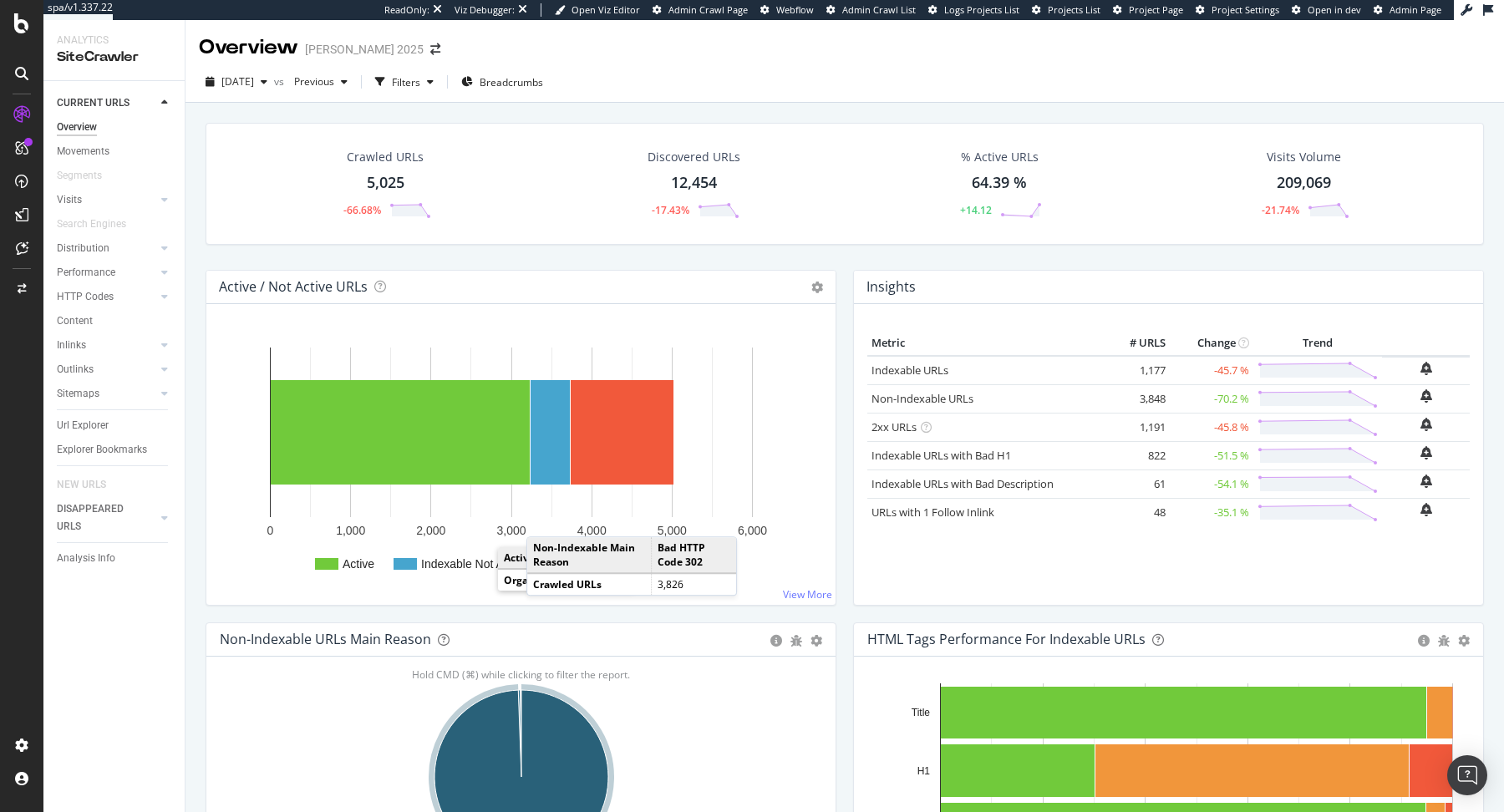
click at [113, 557] on div "Analysis Info" at bounding box center [86, 559] width 59 height 17
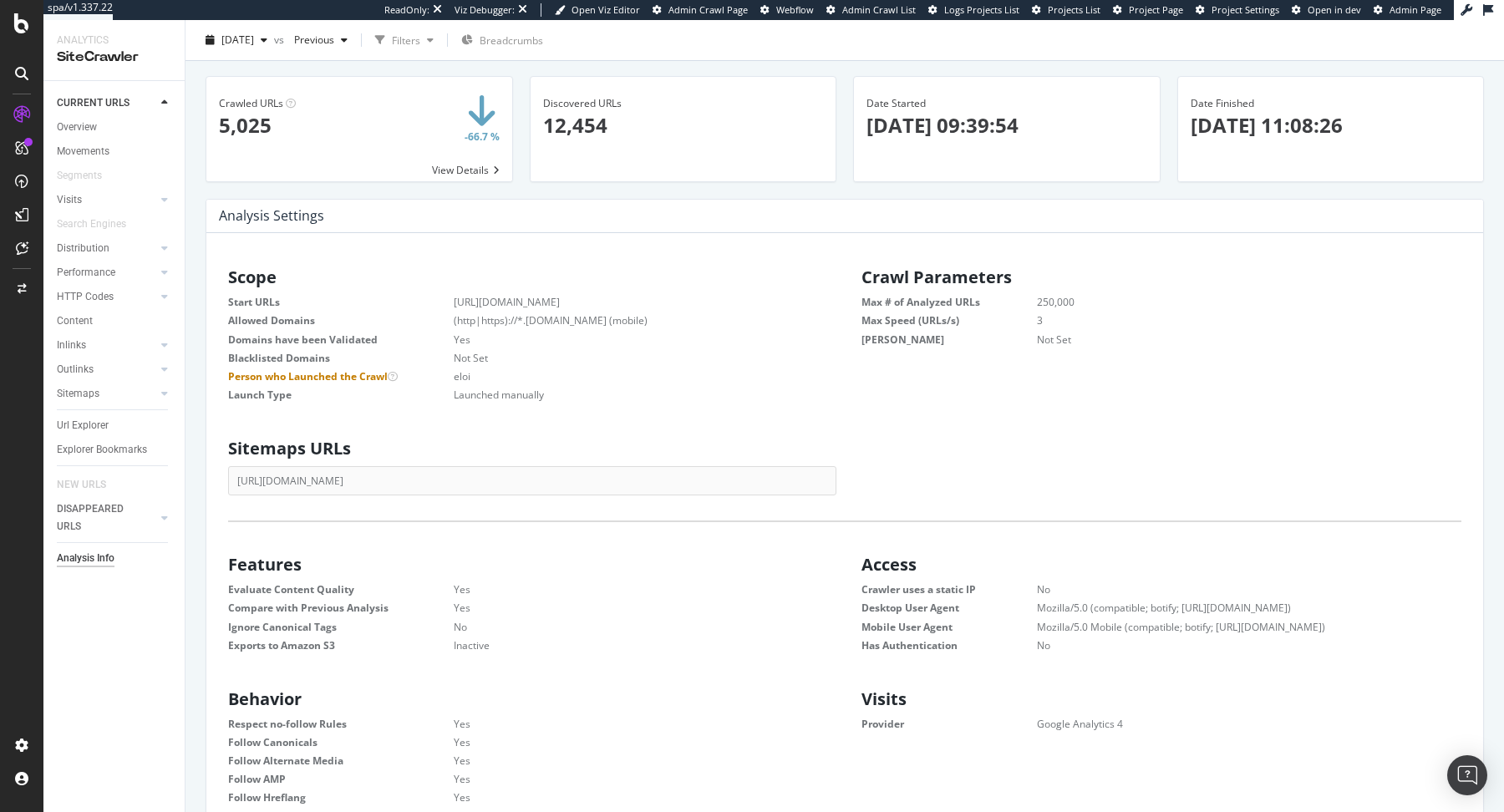
scroll to position [41, 0]
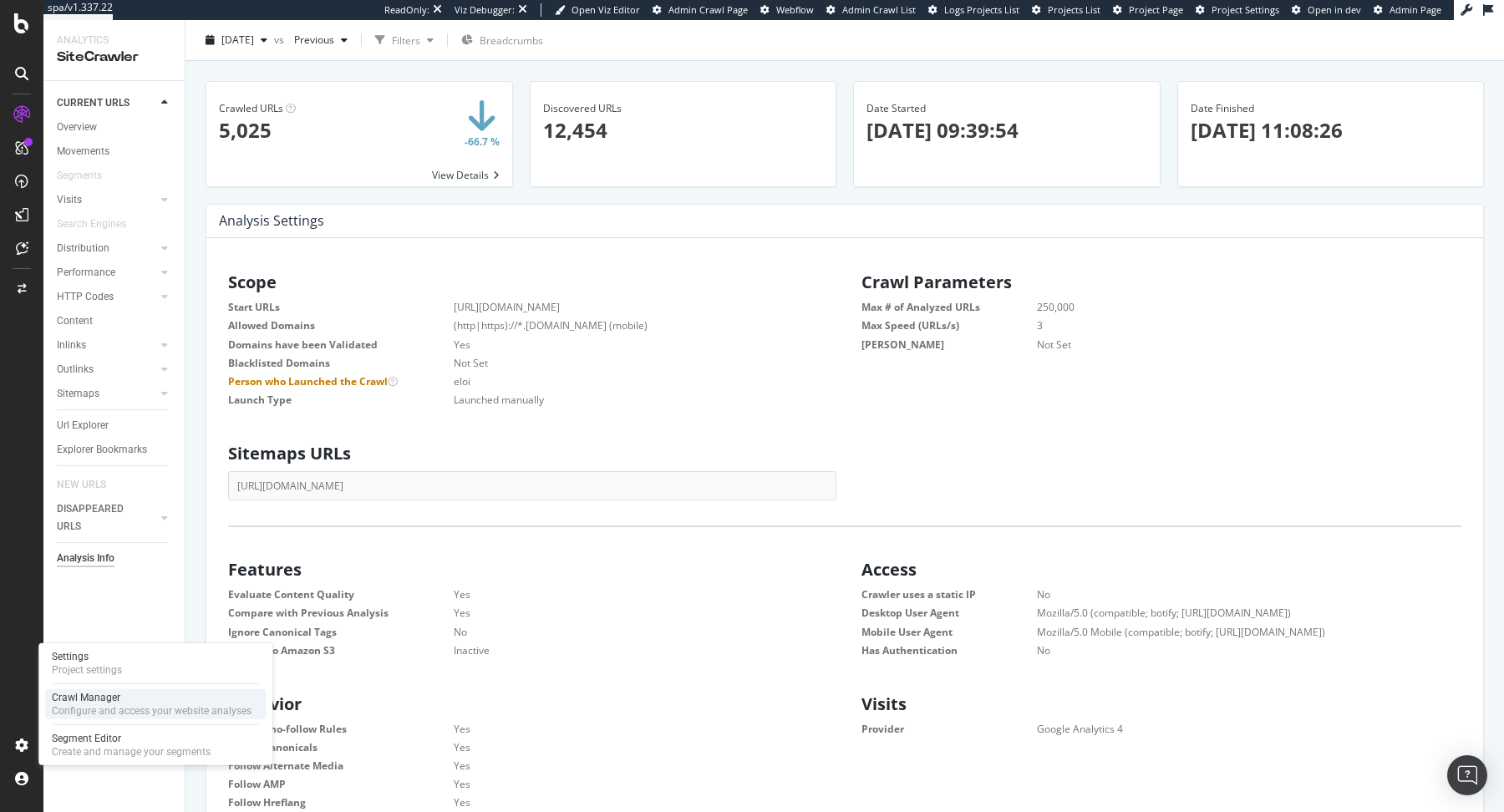
click at [76, 695] on div "Crawl Manager" at bounding box center [151, 697] width 199 height 13
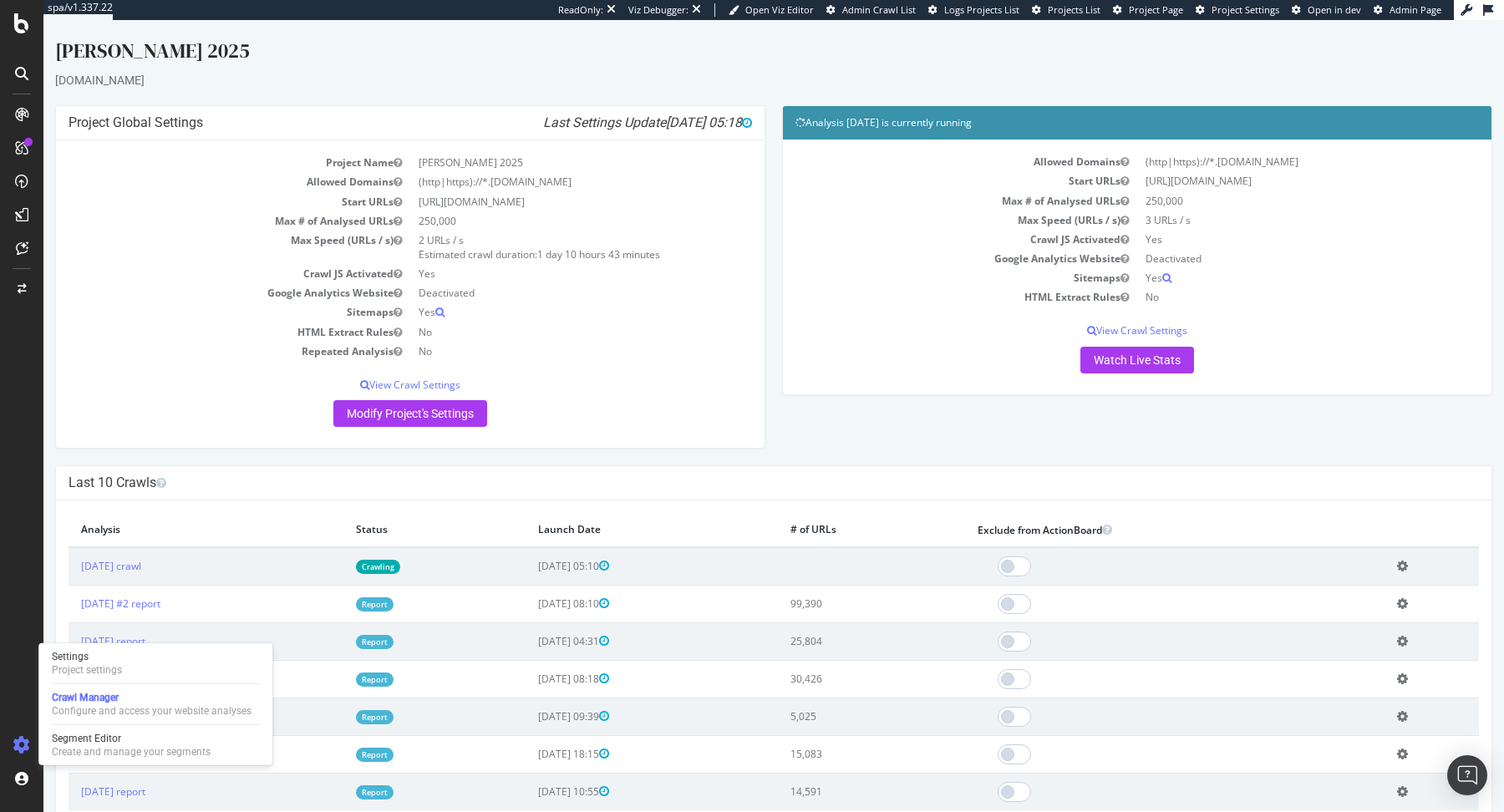
click at [394, 642] on link "Report" at bounding box center [374, 642] width 38 height 14
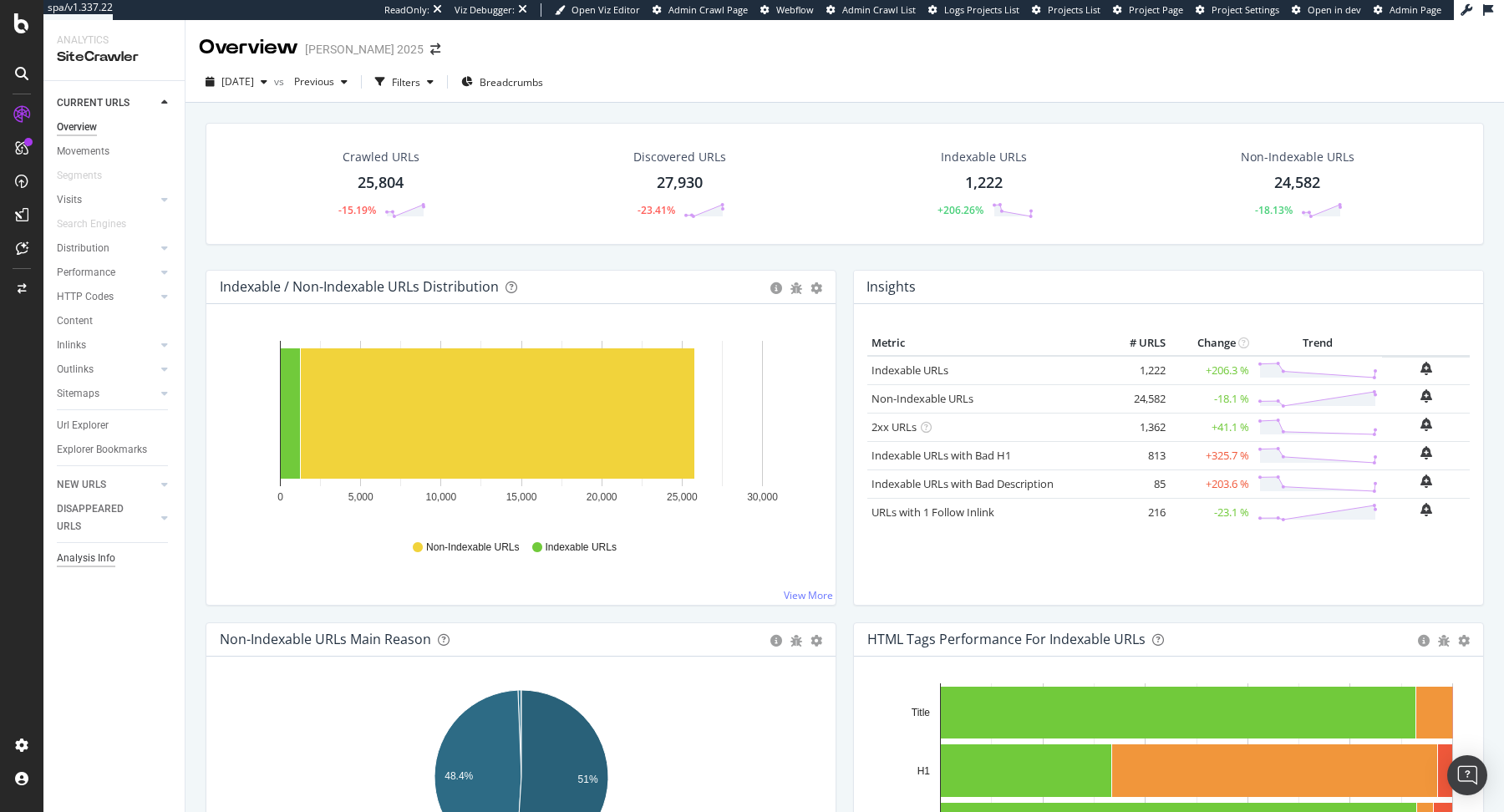
click at [96, 558] on div "Analysis Info" at bounding box center [86, 559] width 59 height 17
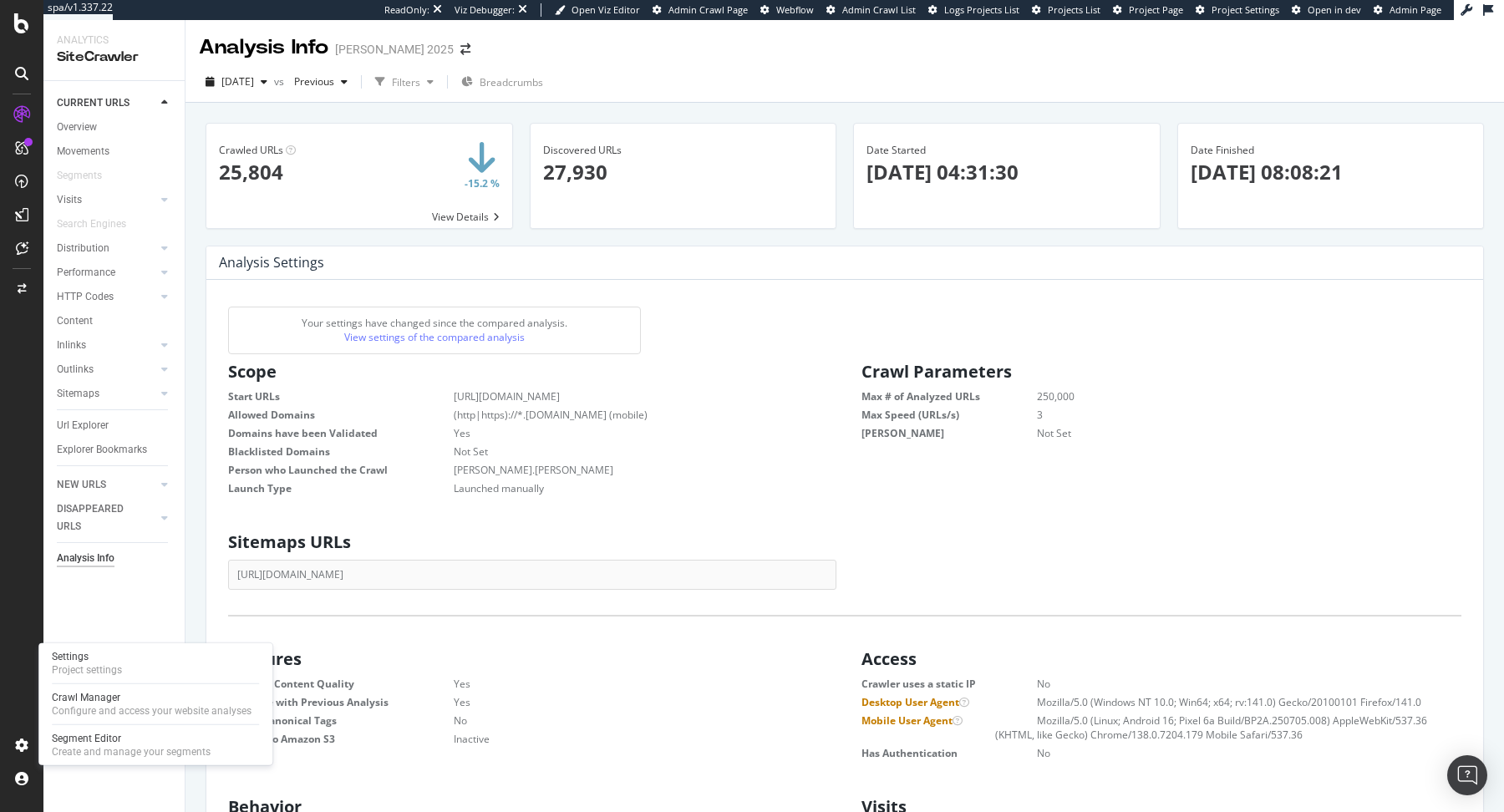
click at [85, 689] on div "Settings Project settings Crawl Manager Configure and access your website analy…" at bounding box center [155, 704] width 234 height 122
click at [97, 694] on div "Crawl Manager" at bounding box center [151, 697] width 199 height 13
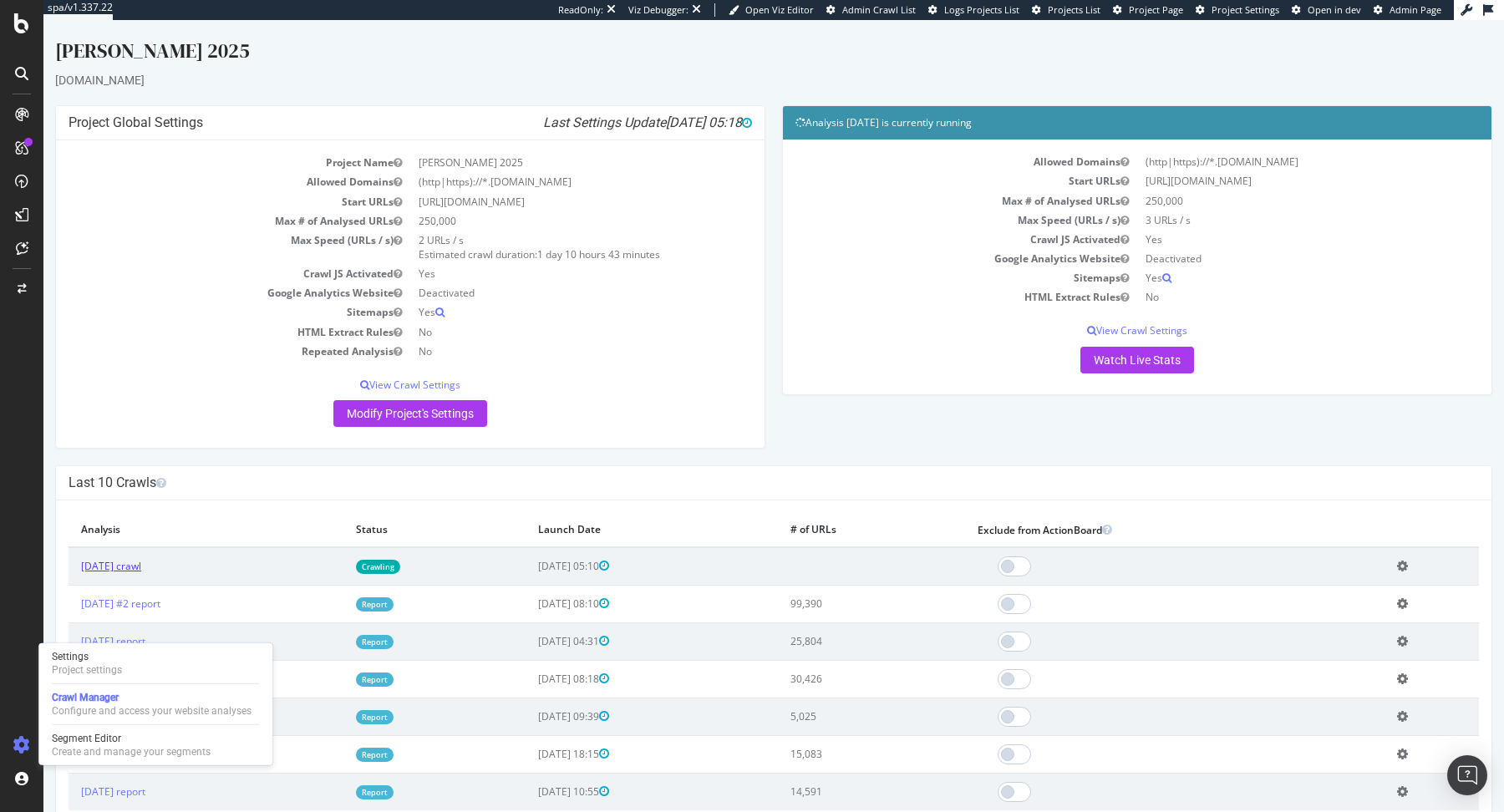
click at [142, 568] on link "[DATE] crawl" at bounding box center [111, 565] width 60 height 14
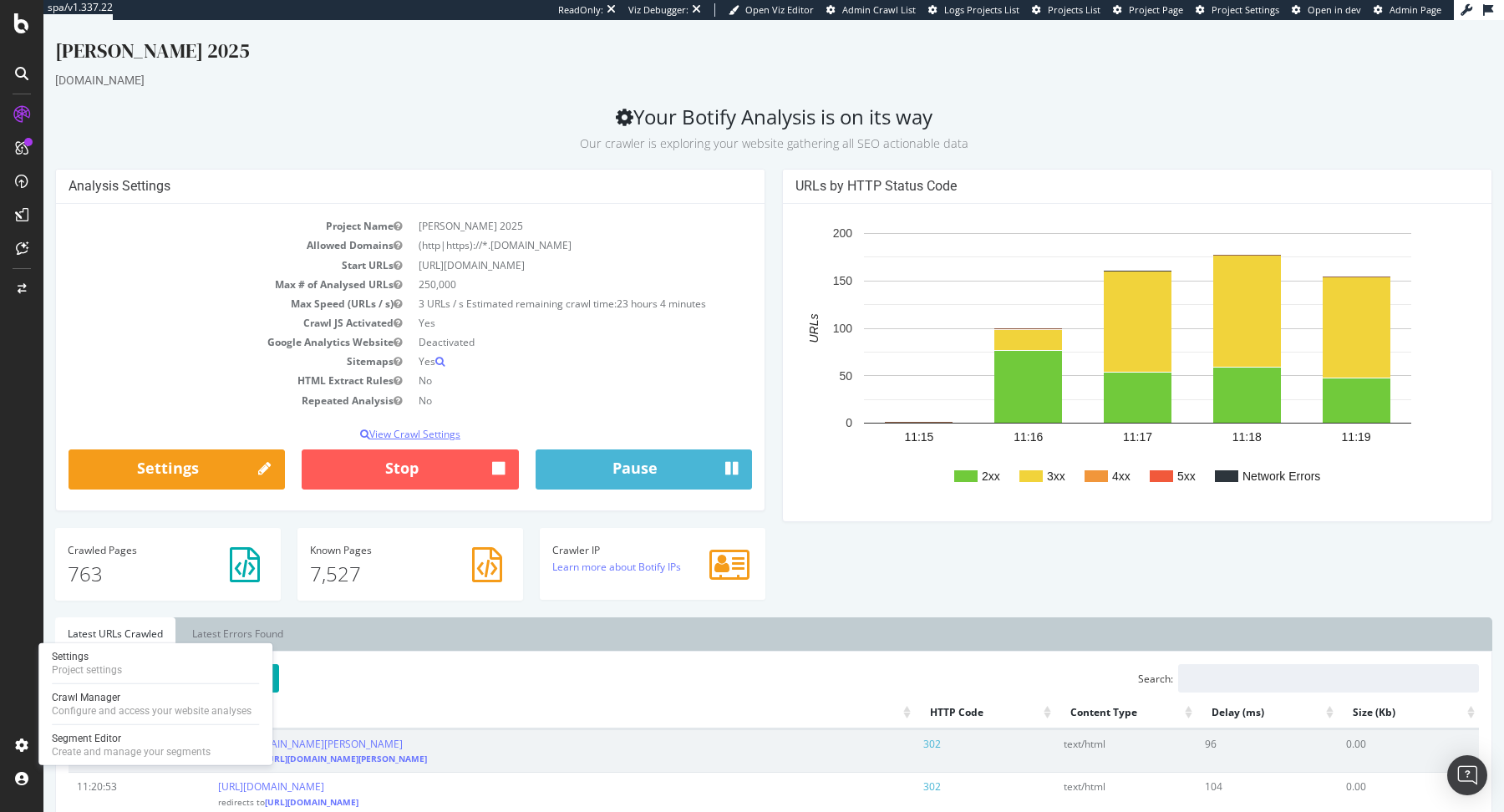
click at [406, 436] on p "View Crawl Settings" at bounding box center [409, 433] width 683 height 14
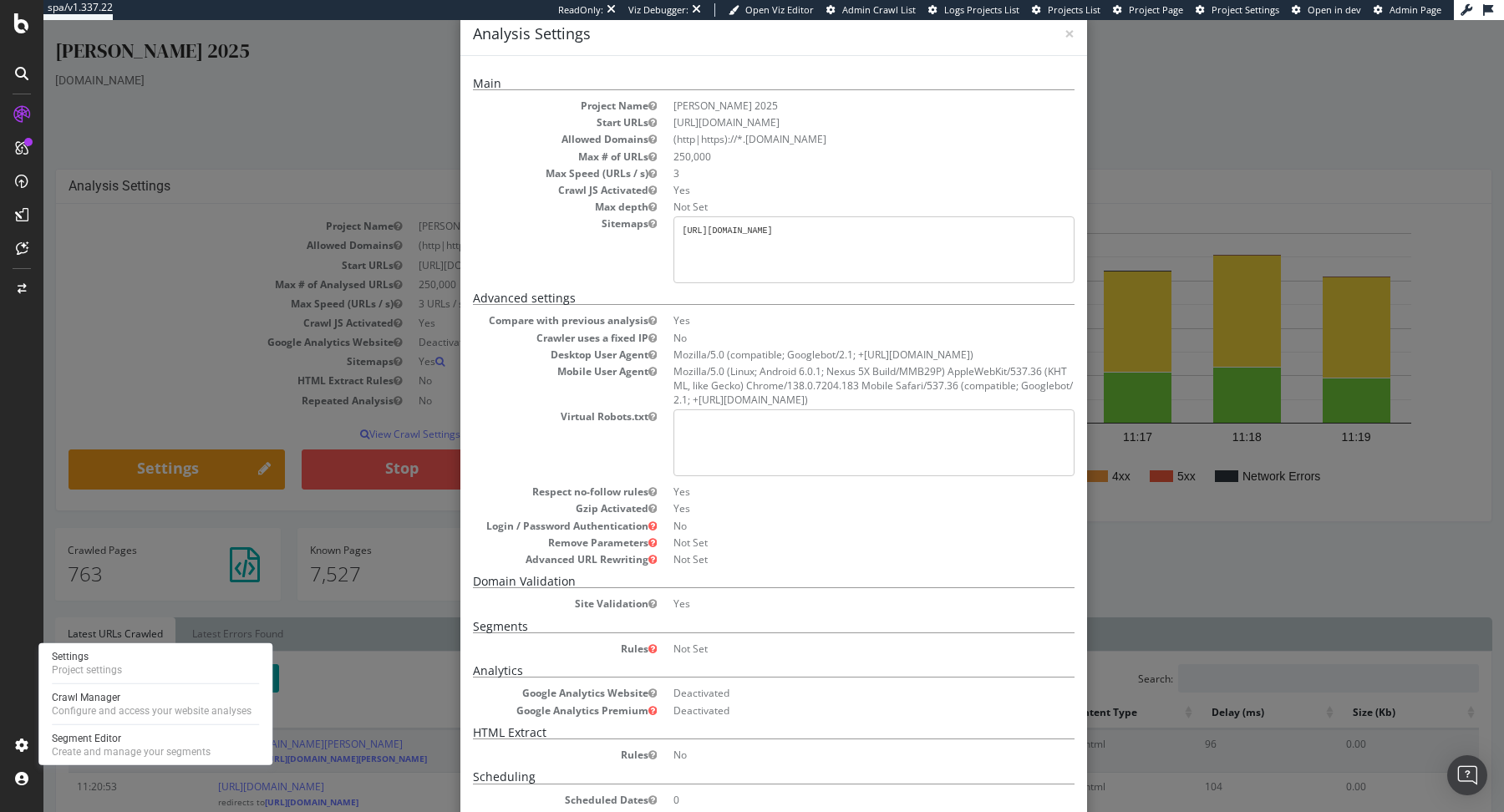
scroll to position [144, 0]
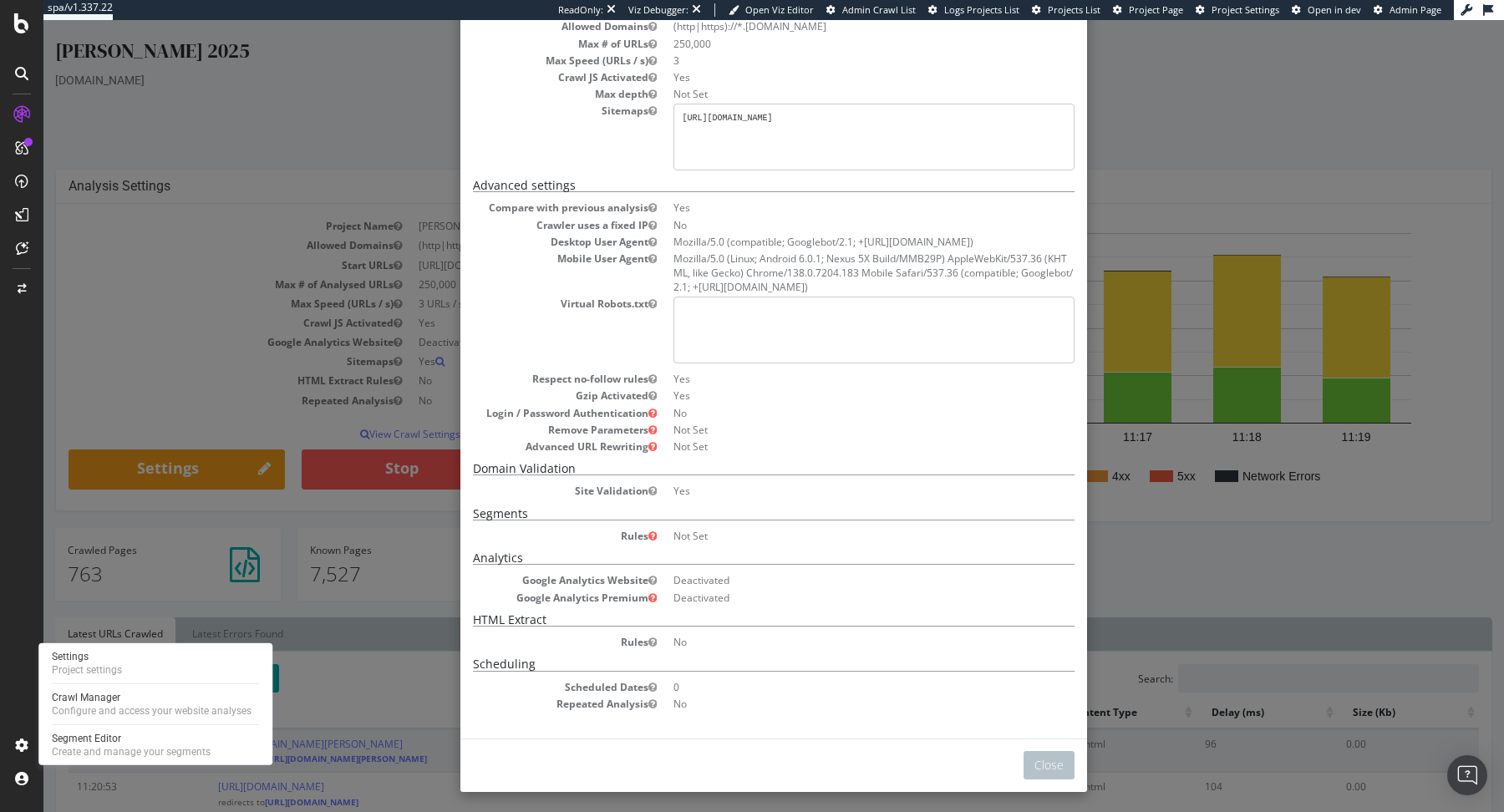
click at [1143, 209] on div "× Close Analysis Settings Main Project Name Jimmy Fairly 2025 Start URLs https:…" at bounding box center [774, 416] width 1461 height 792
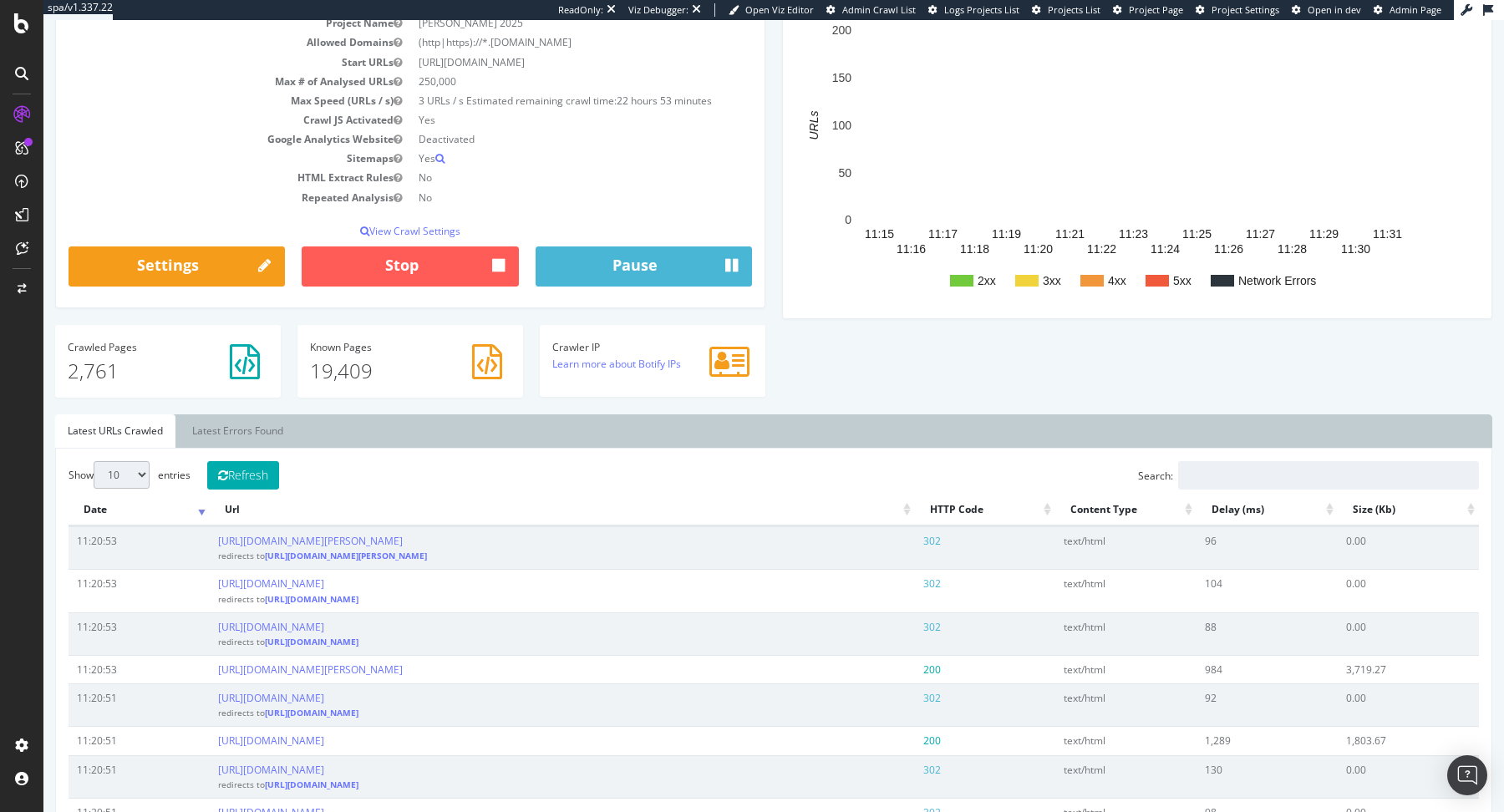
scroll to position [315, 0]
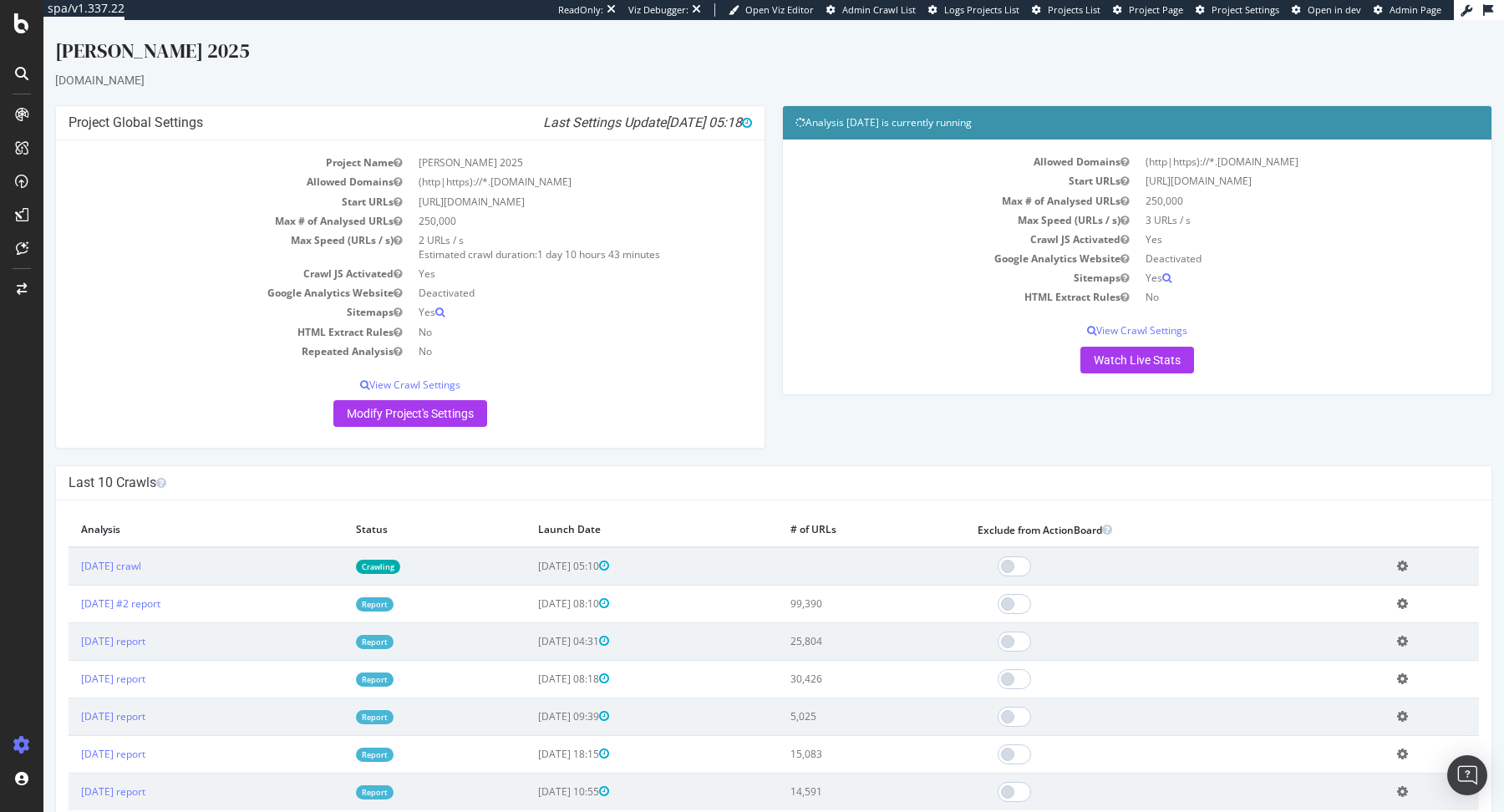
click at [394, 677] on link "Report" at bounding box center [374, 679] width 38 height 14
click at [394, 717] on link "Report" at bounding box center [374, 717] width 38 height 14
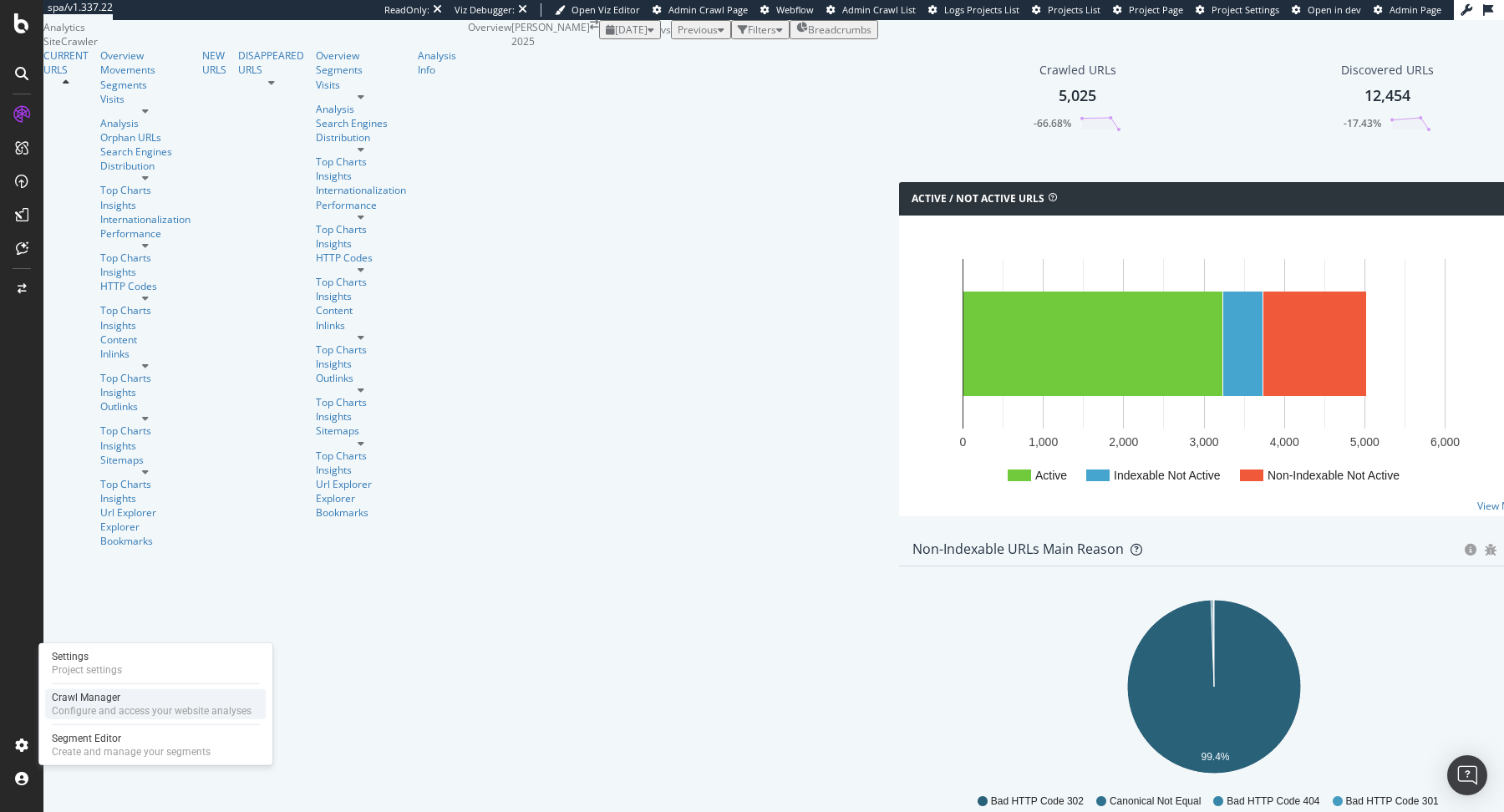
click at [85, 708] on div "Configure and access your website analyses" at bounding box center [151, 711] width 199 height 13
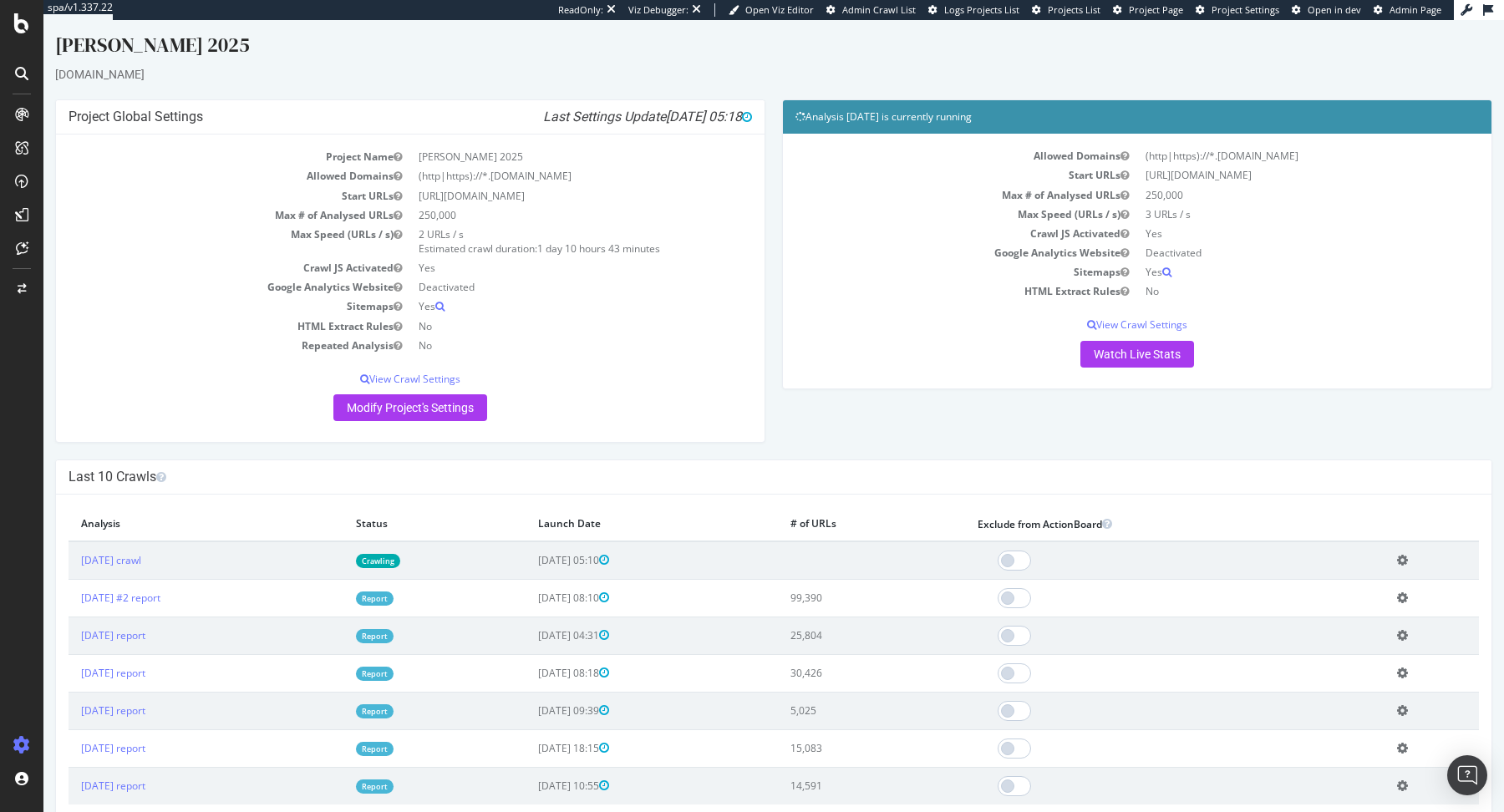
scroll to position [5, 0]
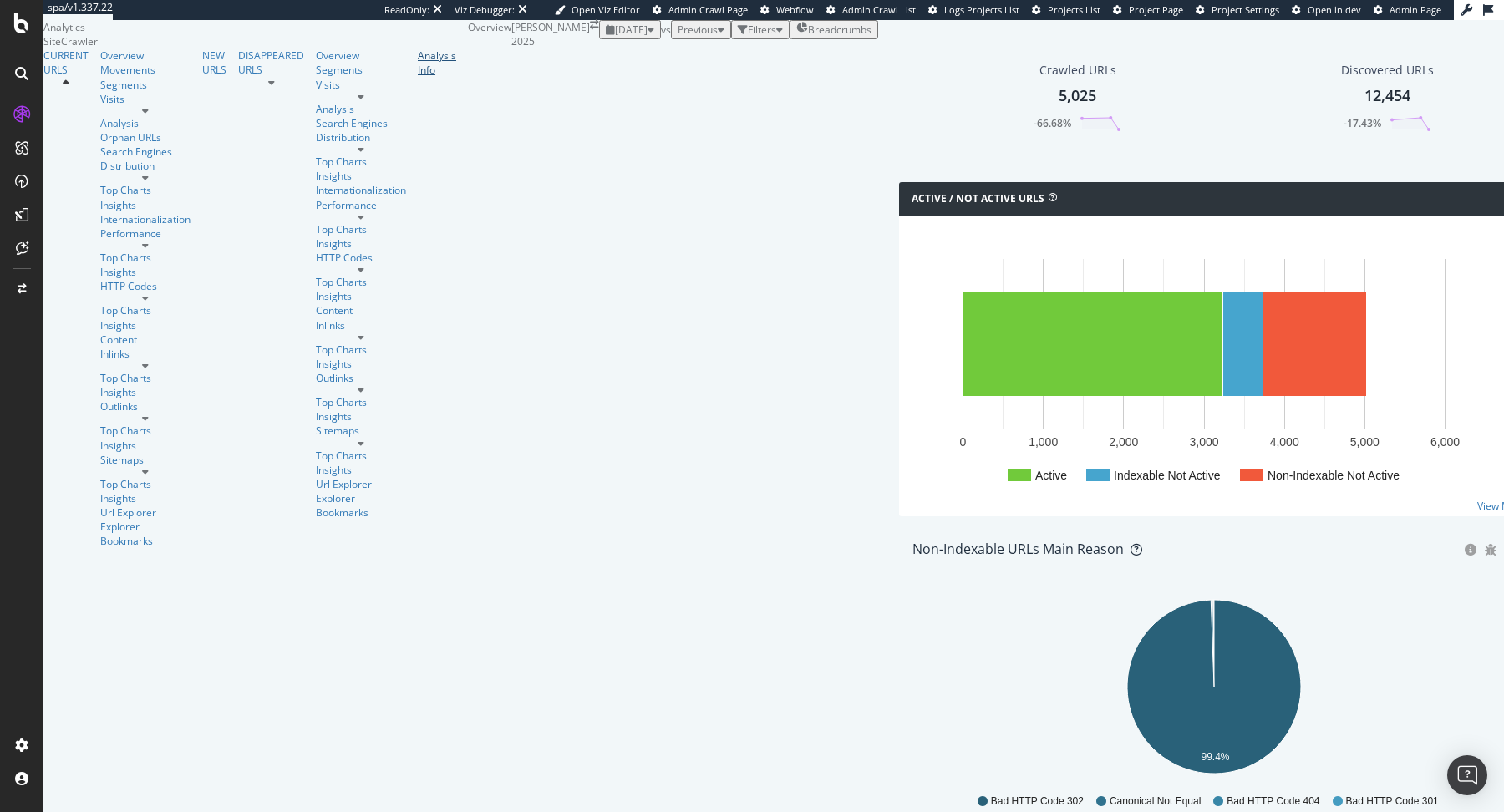
click at [418, 77] on div "Analysis Info" at bounding box center [437, 62] width 39 height 28
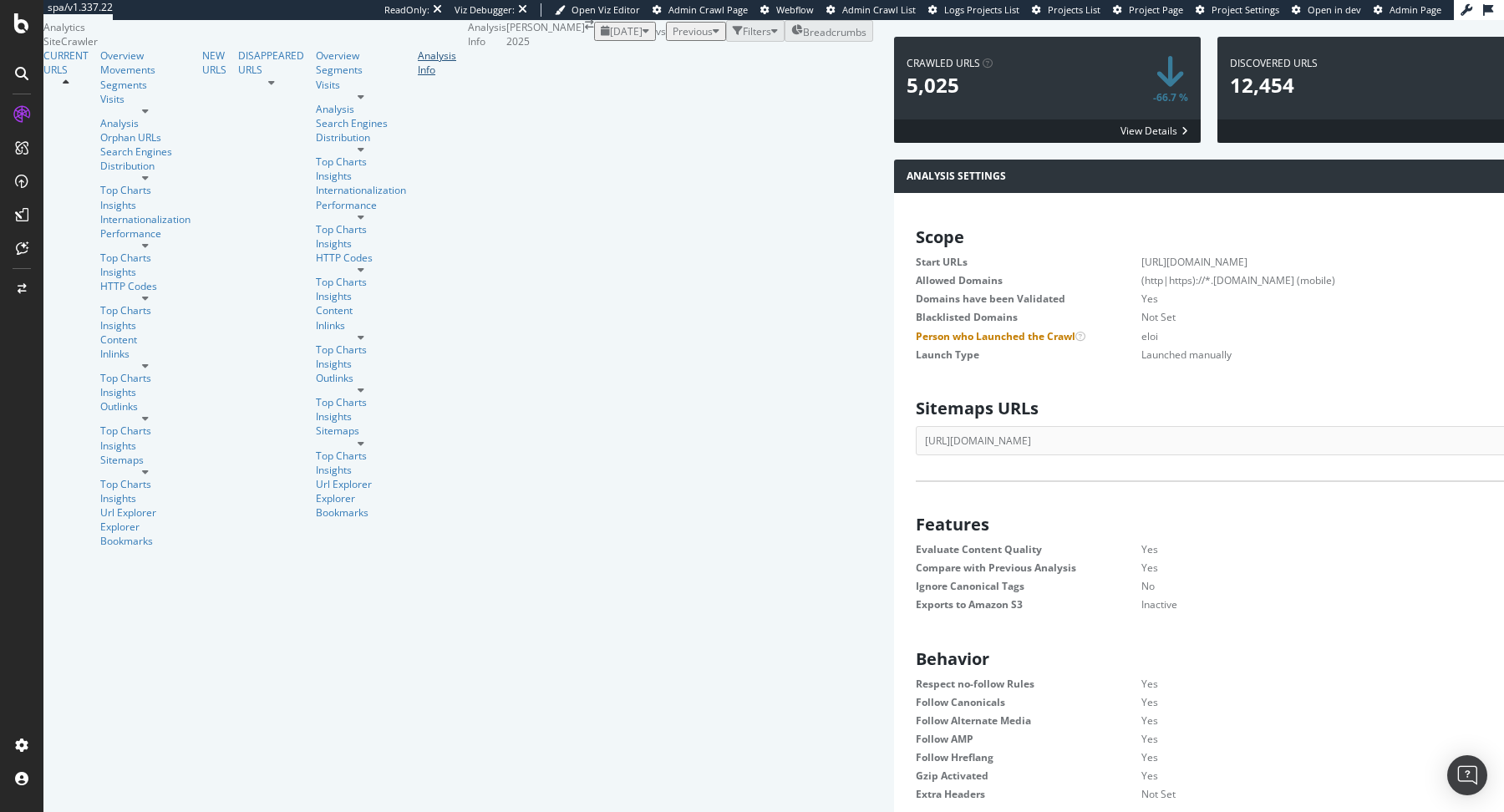
scroll to position [16, 16]
